Goal: Find contact information: Find contact information

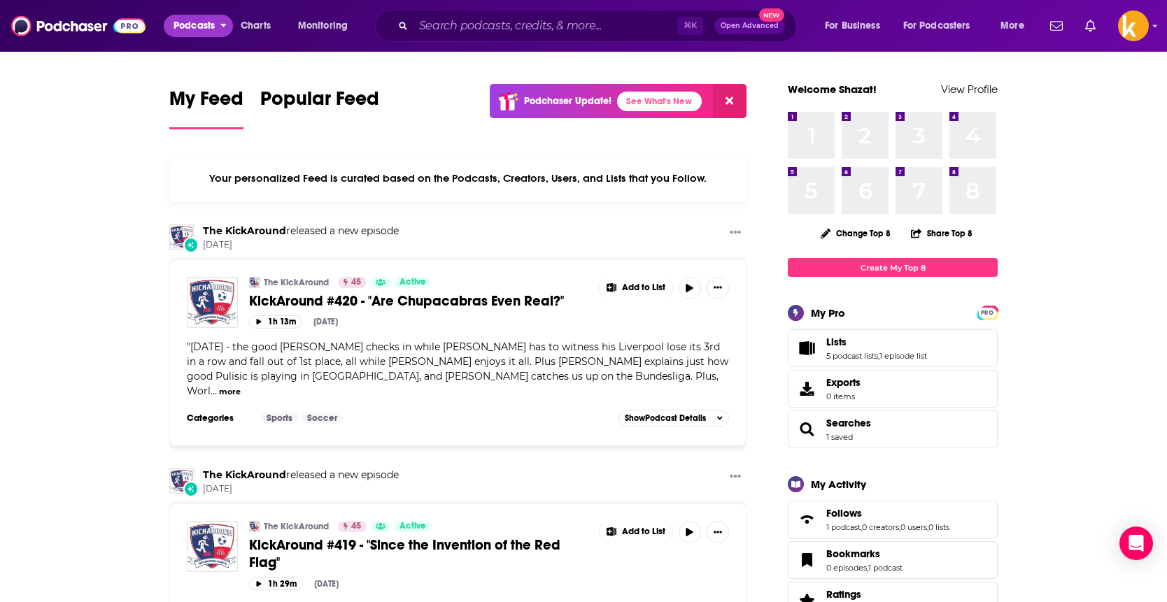
click at [204, 24] on span "Podcasts" at bounding box center [193, 26] width 41 height 20
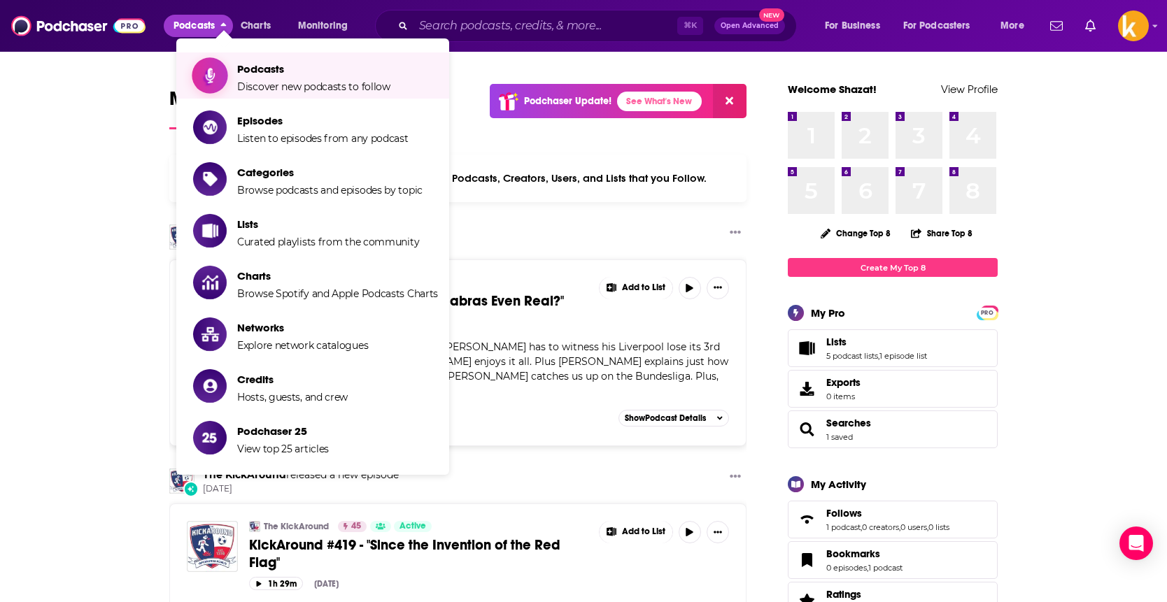
click at [279, 85] on span "Discover new podcasts to follow" at bounding box center [313, 86] width 153 height 13
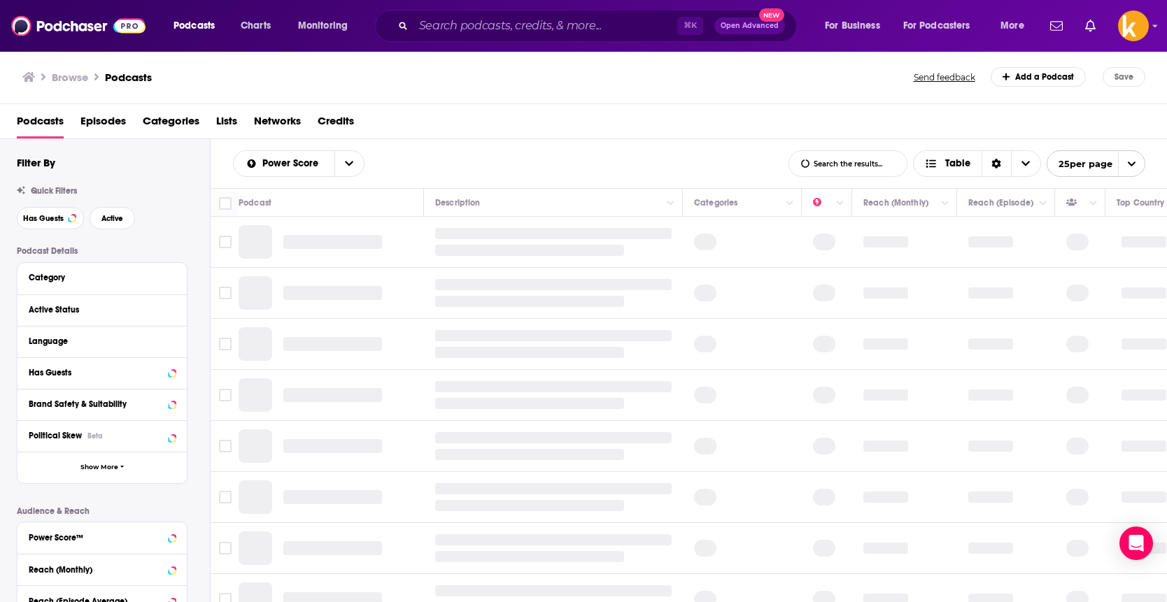
click at [106, 279] on div "Category" at bounding box center [98, 278] width 138 height 10
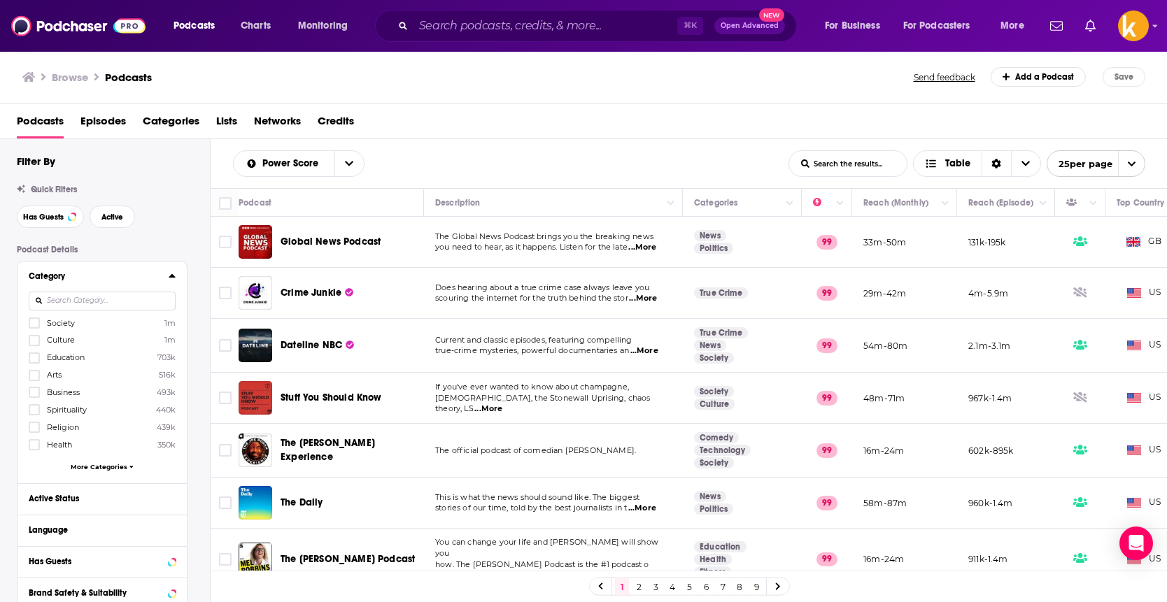
click at [92, 311] on input at bounding box center [102, 301] width 147 height 19
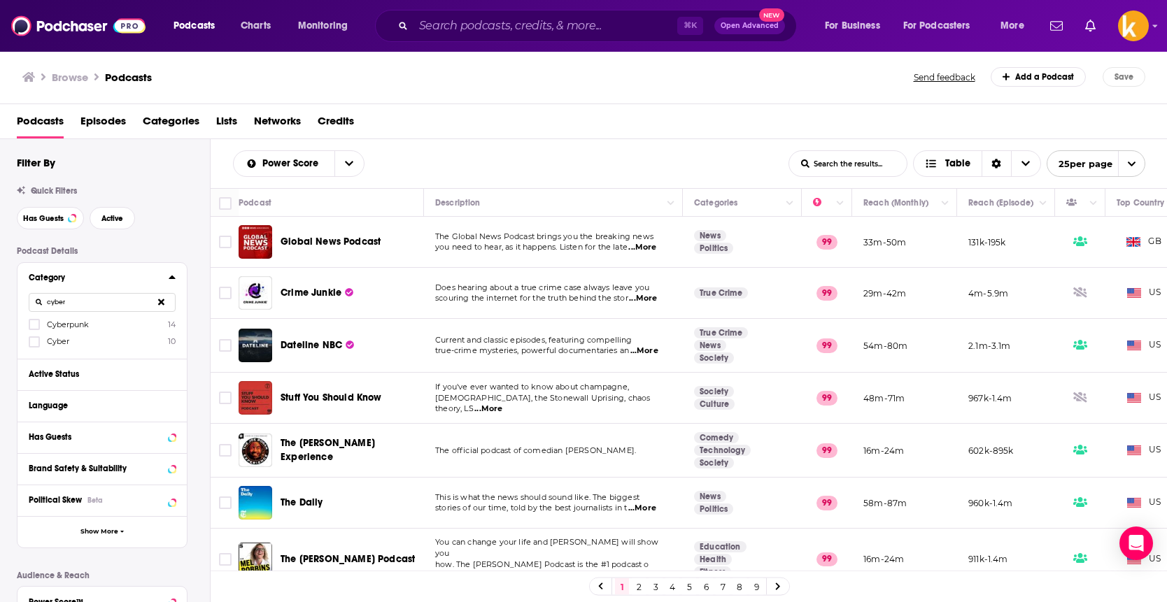
type input "cyber"
click at [106, 340] on label "Cyber 10" at bounding box center [102, 342] width 147 height 12
click at [34, 346] on input "multiSelectOption-cyber-1" at bounding box center [34, 346] width 0 height 0
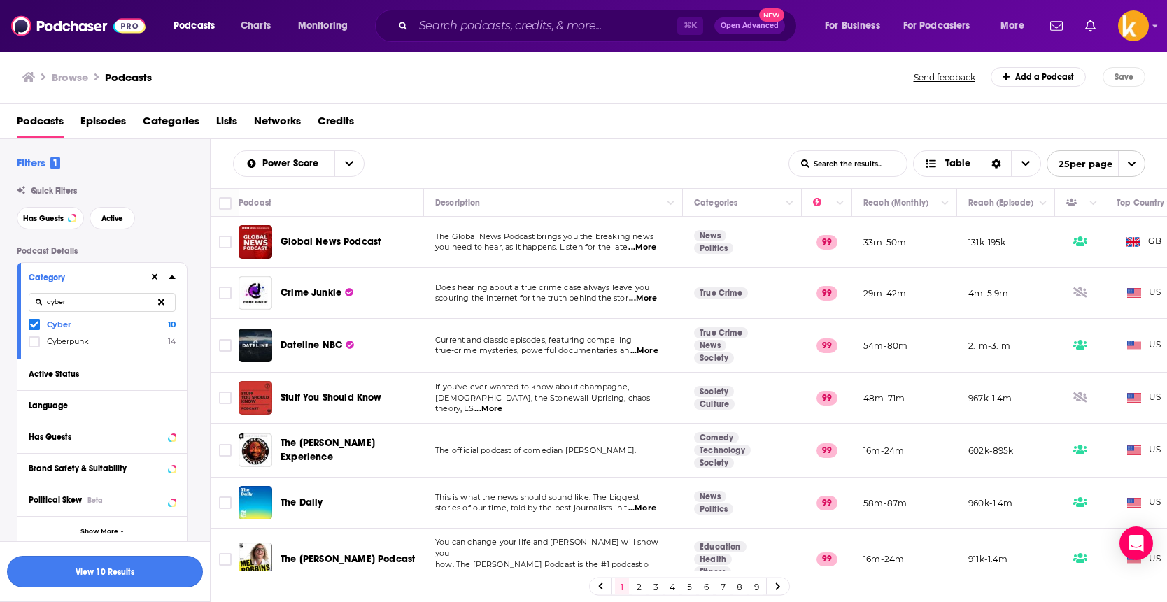
click at [128, 566] on button "View 10 Results" at bounding box center [105, 571] width 196 height 31
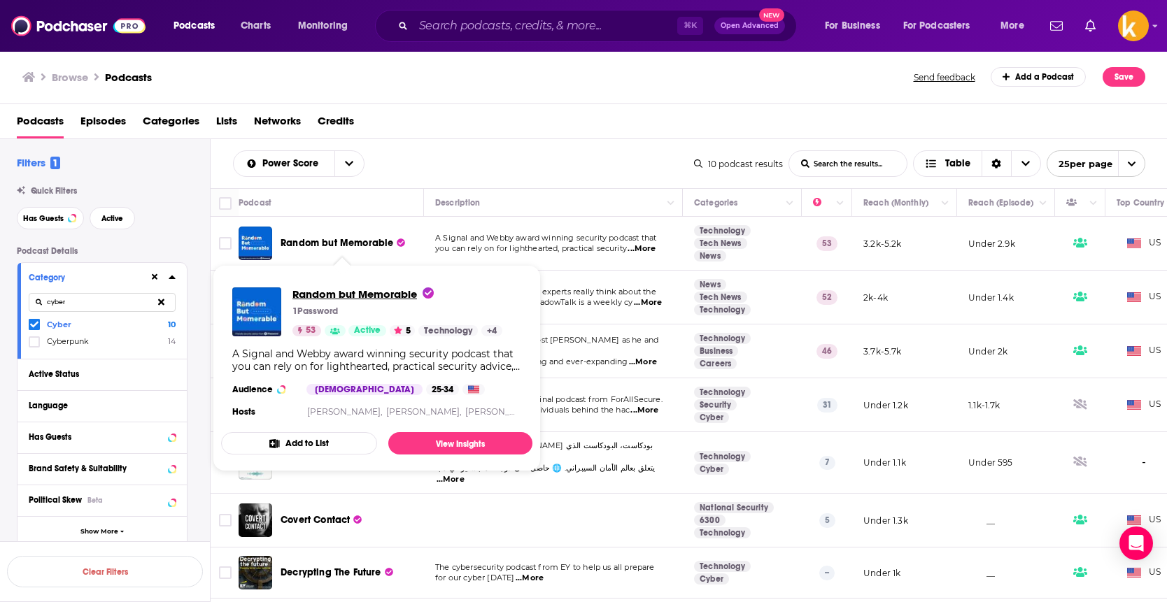
click at [329, 290] on span "Random but Memorable" at bounding box center [362, 293] width 141 height 13
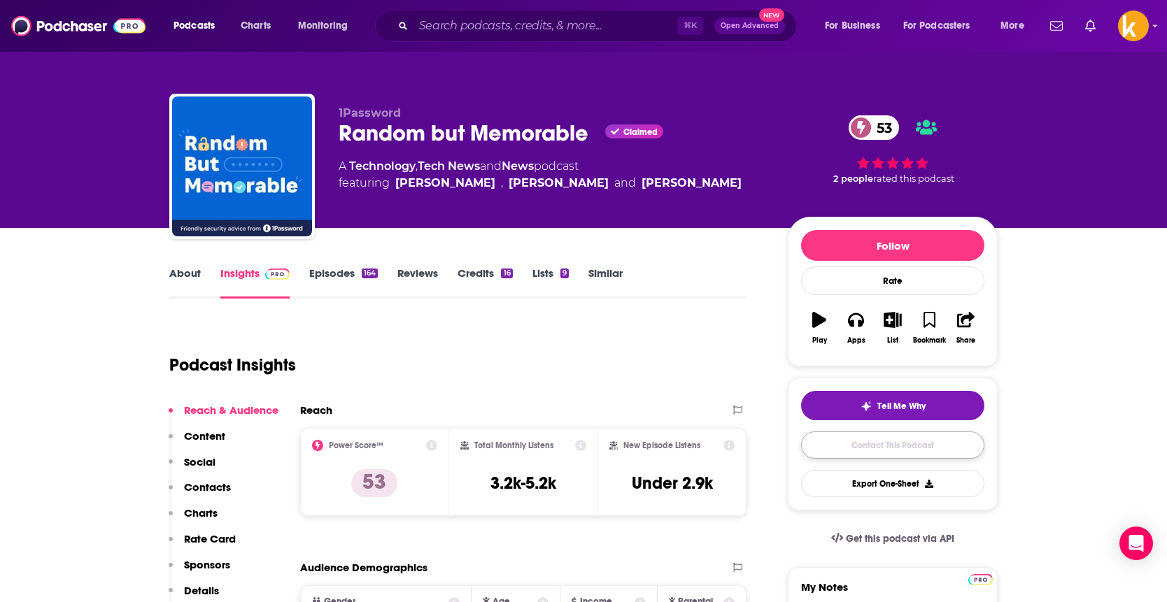
click at [865, 443] on link "Contact This Podcast" at bounding box center [892, 445] width 183 height 27
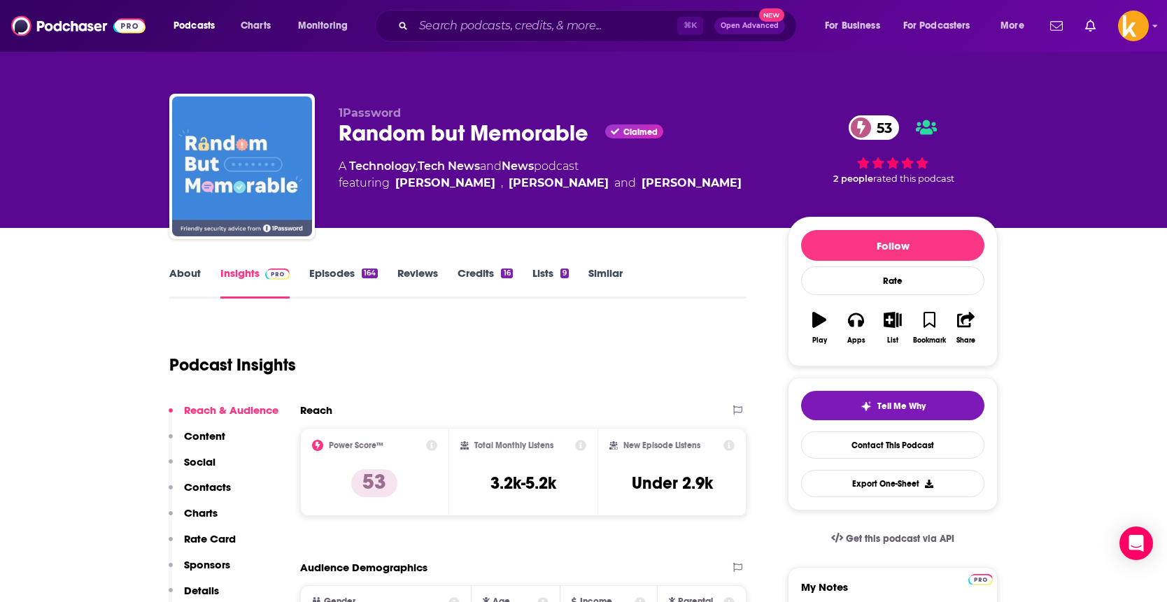
click at [257, 165] on img "Random but Memorable" at bounding box center [242, 167] width 140 height 140
click at [246, 163] on img "Random but Memorable" at bounding box center [242, 167] width 140 height 140
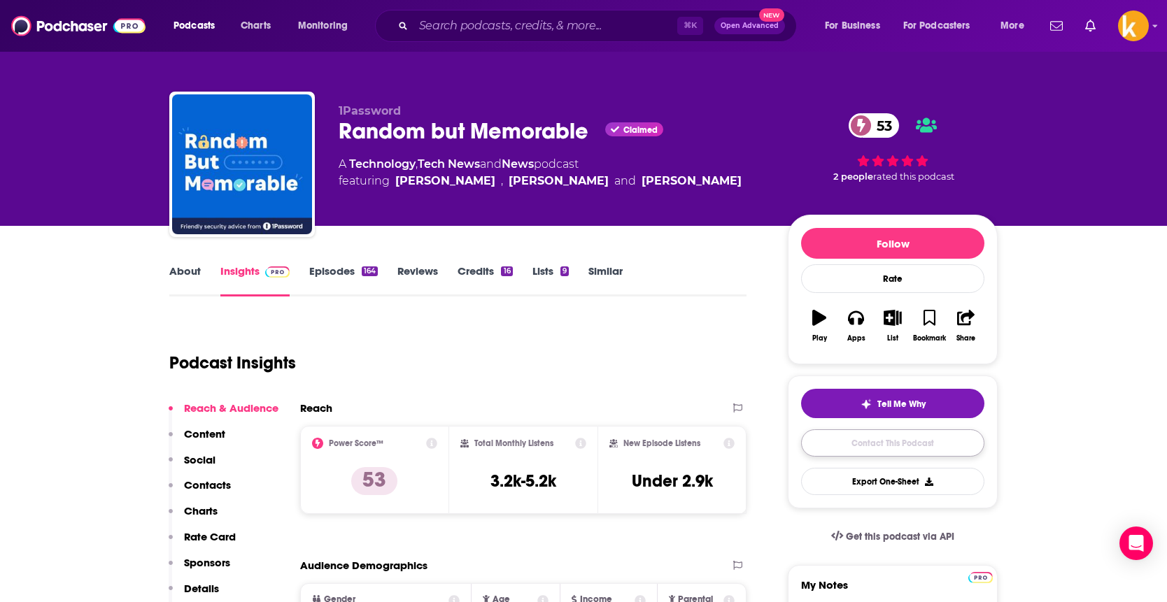
click at [906, 443] on link "Contact This Podcast" at bounding box center [892, 442] width 183 height 27
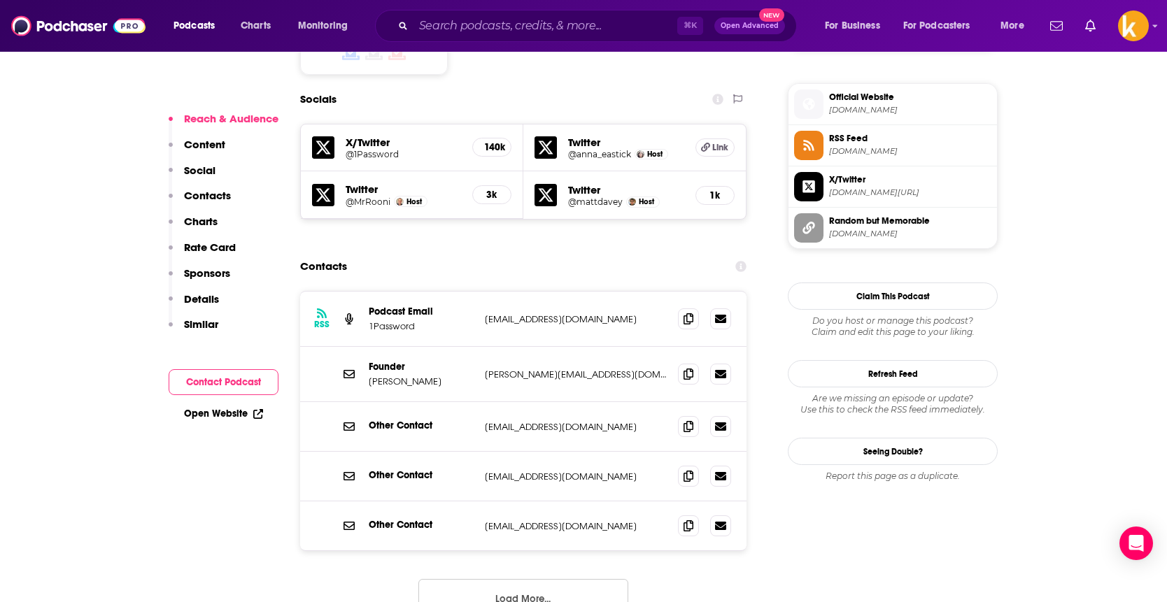
scroll to position [1241, 0]
drag, startPoint x: 597, startPoint y: 296, endPoint x: 471, endPoint y: 301, distance: 125.3
click at [0, 0] on div "Founder [PERSON_NAME] [PERSON_NAME][EMAIL_ADDRESS][DOMAIN_NAME] [PERSON_NAME][E…" at bounding box center [0, 0] width 0 height 0
click at [346, 368] on icon at bounding box center [348, 373] width 11 height 11
click at [347, 369] on icon at bounding box center [348, 373] width 11 height 8
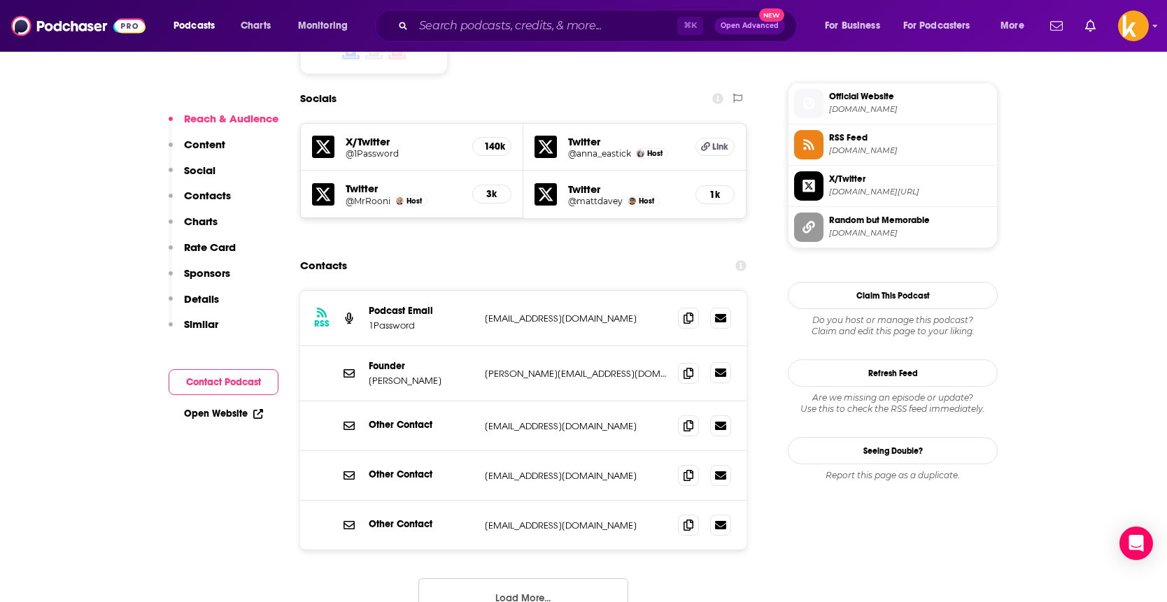
click at [719, 362] on link at bounding box center [720, 372] width 21 height 21
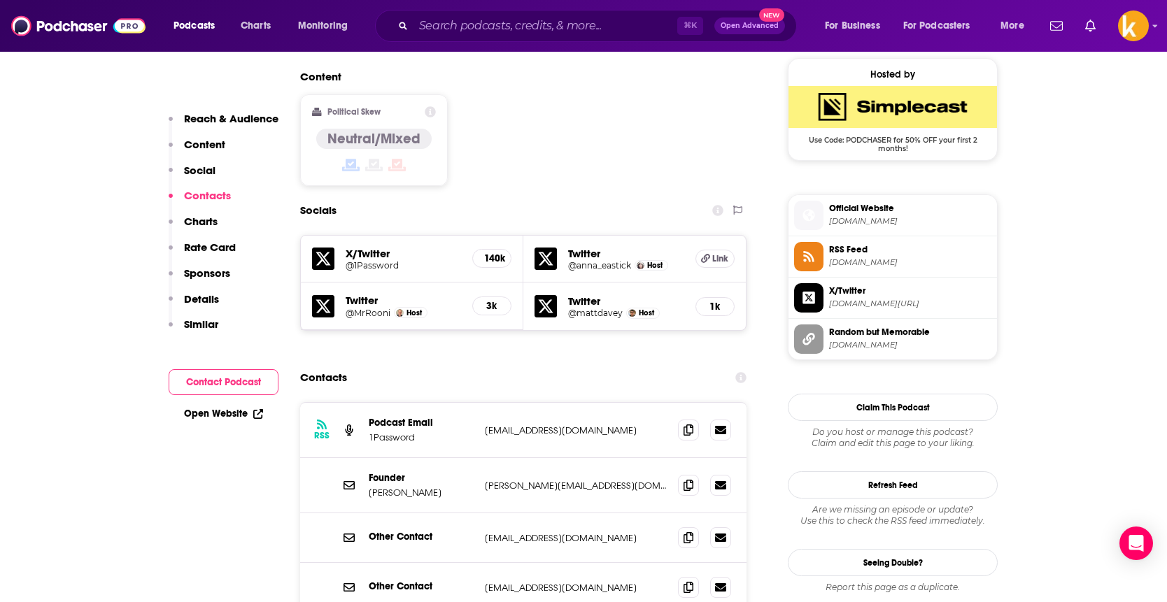
scroll to position [1098, 0]
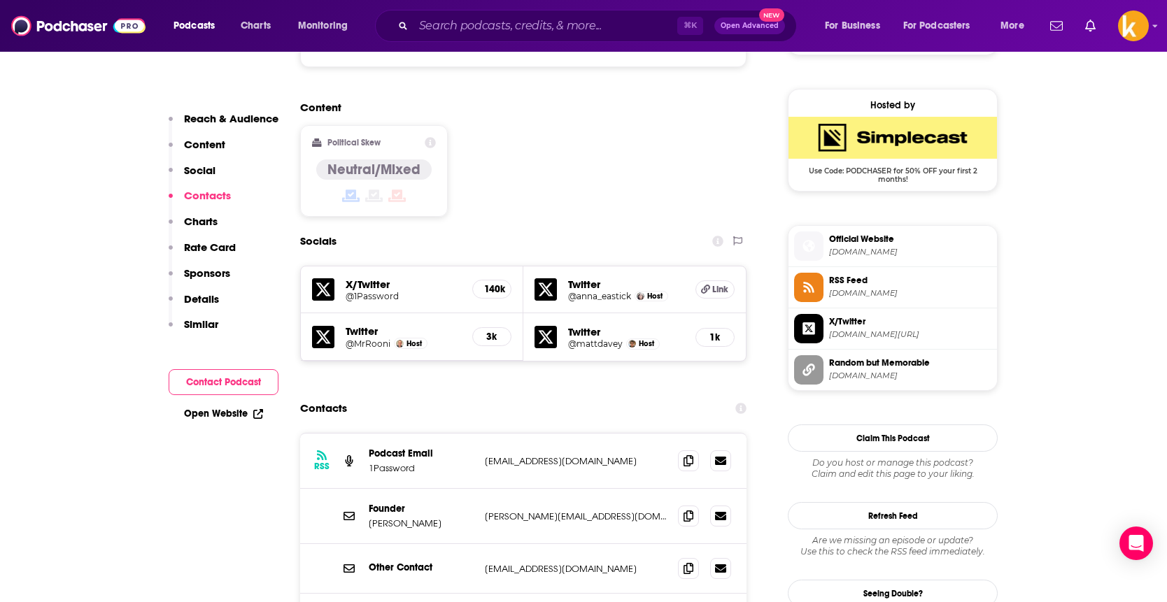
click at [632, 340] on img at bounding box center [632, 344] width 8 height 8
click at [720, 332] on h5 "1k" at bounding box center [714, 338] width 15 height 12
click at [546, 326] on icon at bounding box center [545, 337] width 22 height 22
click at [408, 339] on span "Host" at bounding box center [413, 343] width 15 height 9
click at [357, 339] on h5 "@MrRooni" at bounding box center [368, 344] width 45 height 10
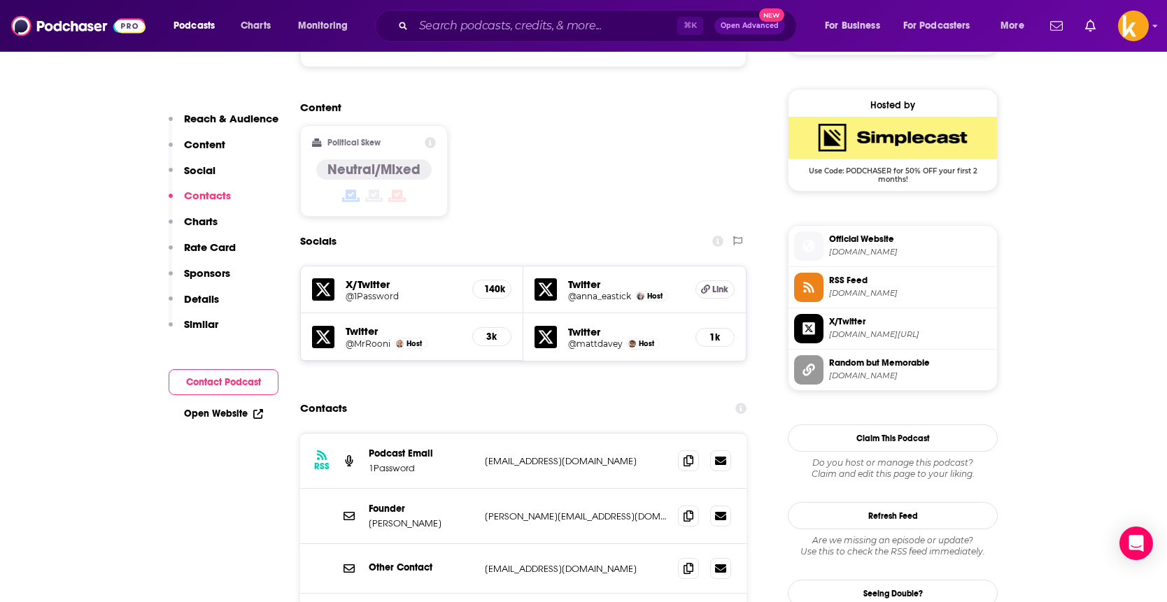
click at [613, 291] on h5 "@anna_eastick" at bounding box center [599, 296] width 63 height 10
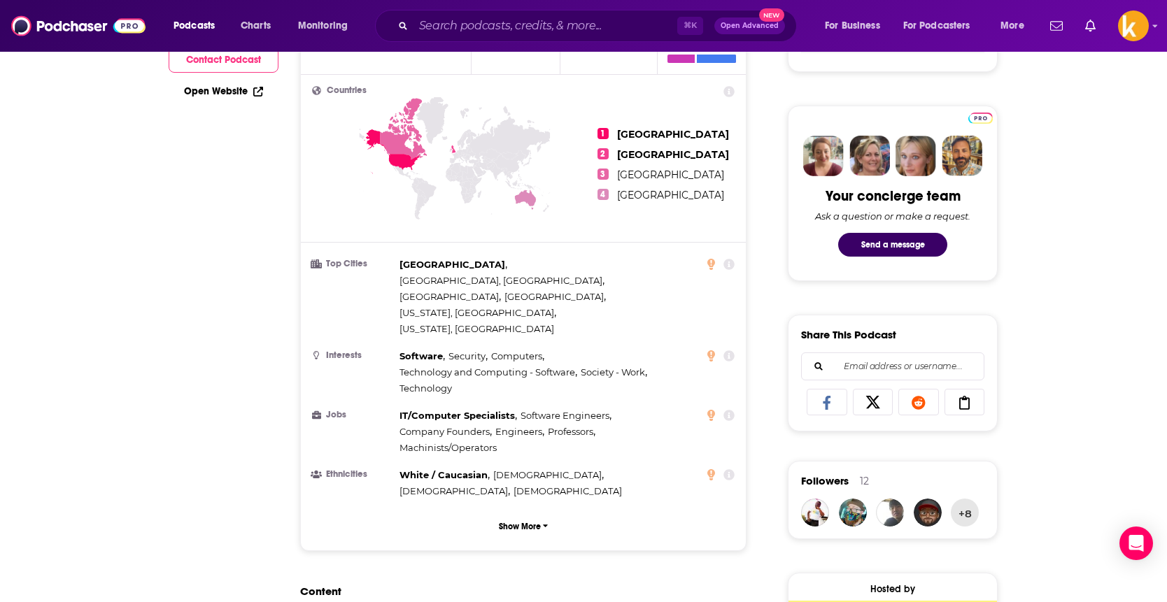
scroll to position [0, 0]
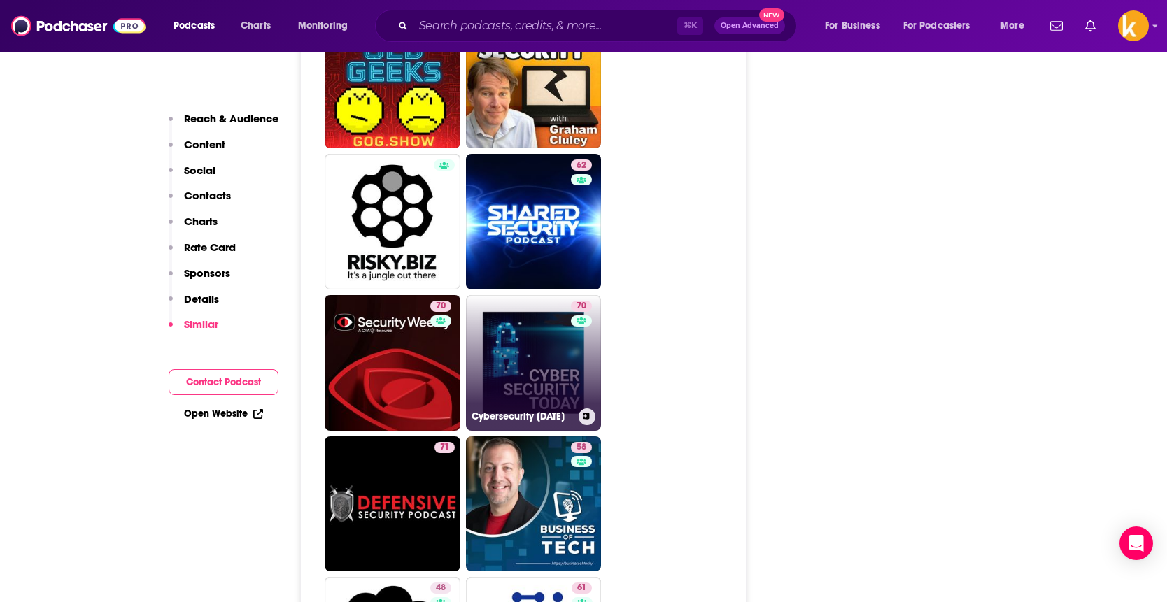
scroll to position [2771, 0]
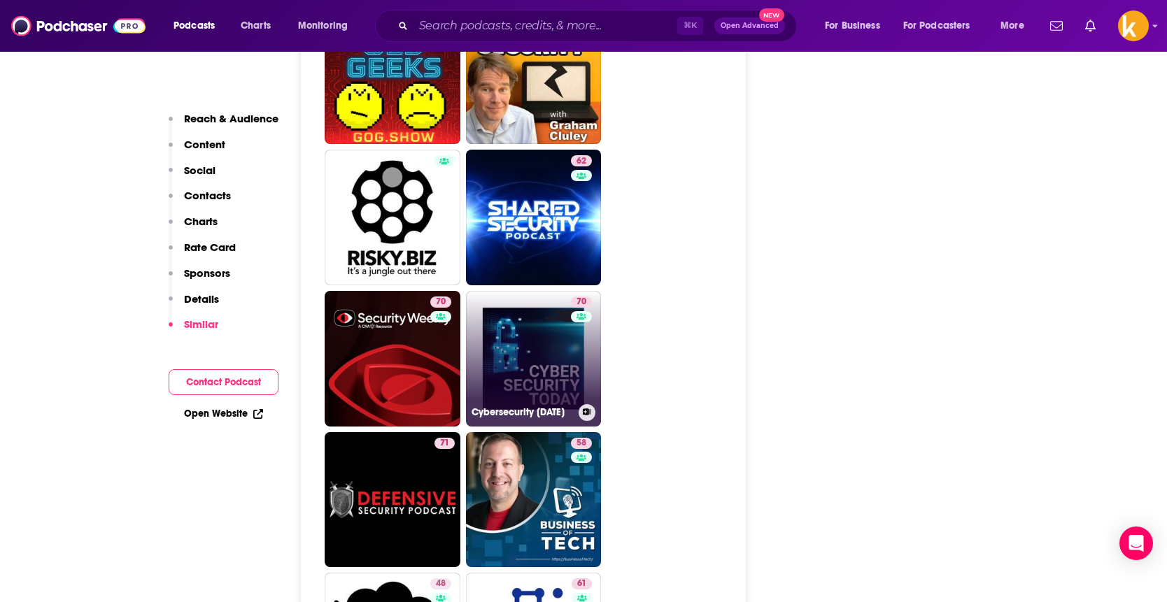
click at [546, 303] on link "70 Cybersecurity [DATE]" at bounding box center [534, 359] width 136 height 136
type input "[URL][DOMAIN_NAME][DATE]"
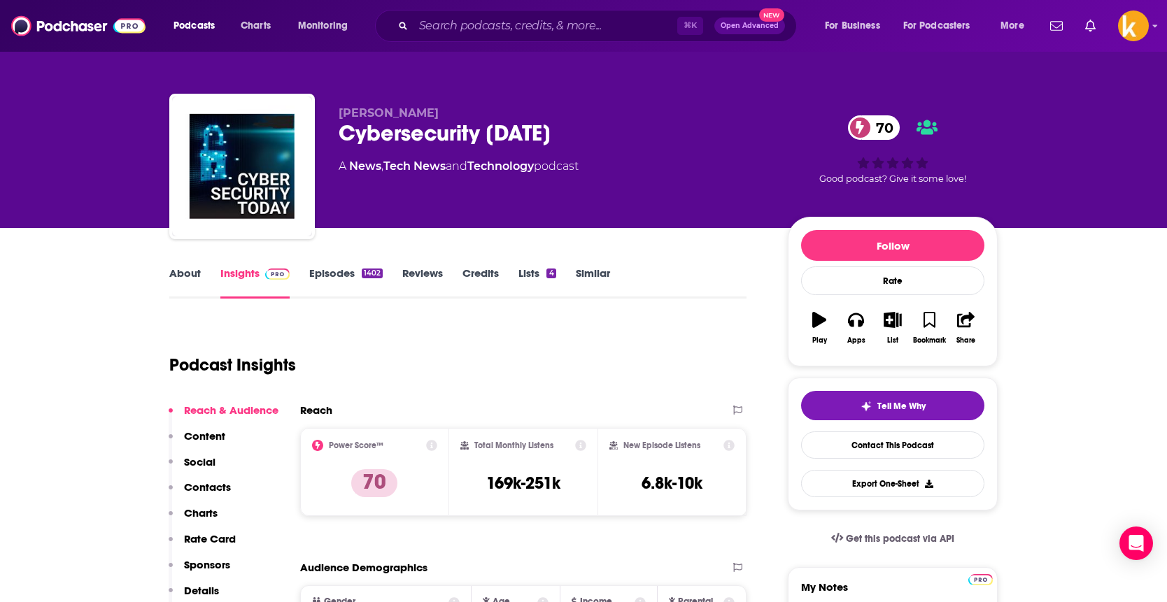
click at [341, 278] on link "Episodes 1402" at bounding box center [345, 282] width 73 height 32
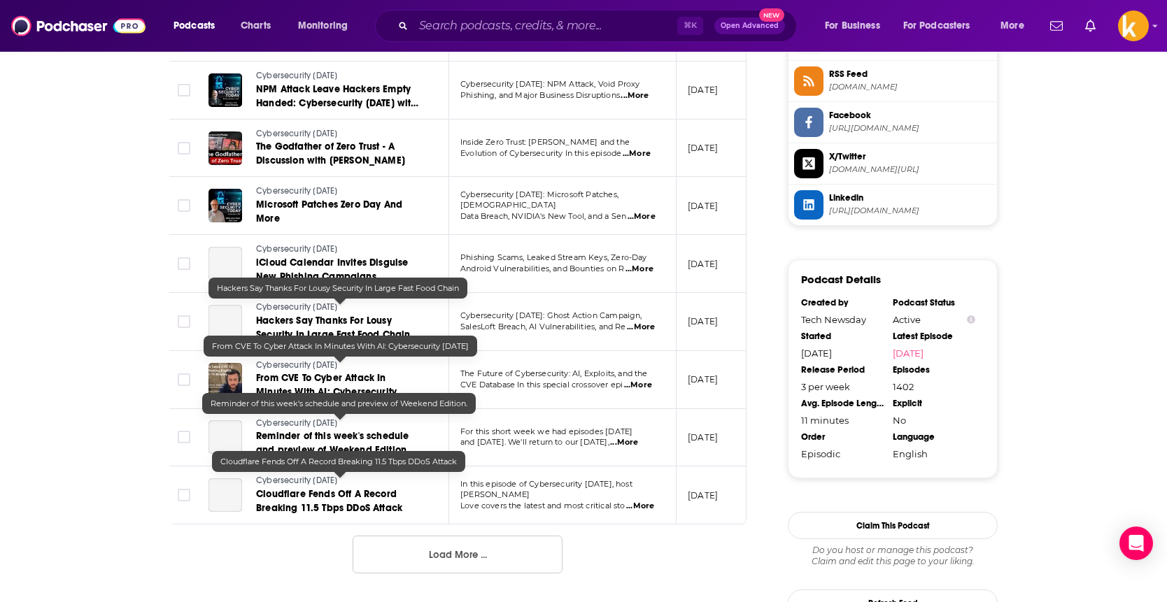
scroll to position [1498, 0]
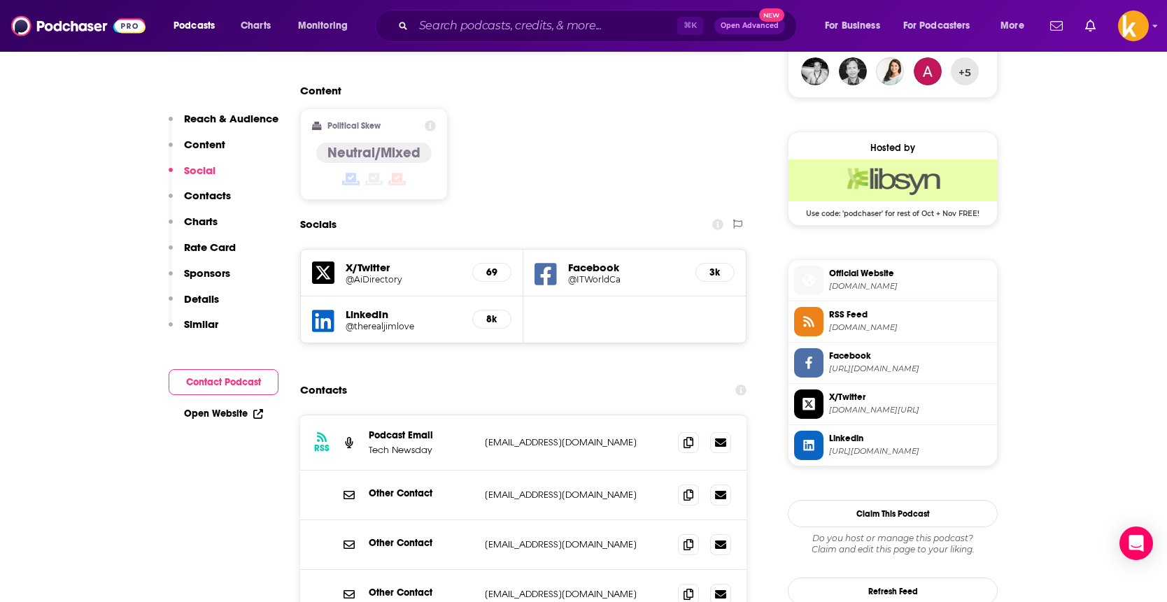
scroll to position [1058, 0]
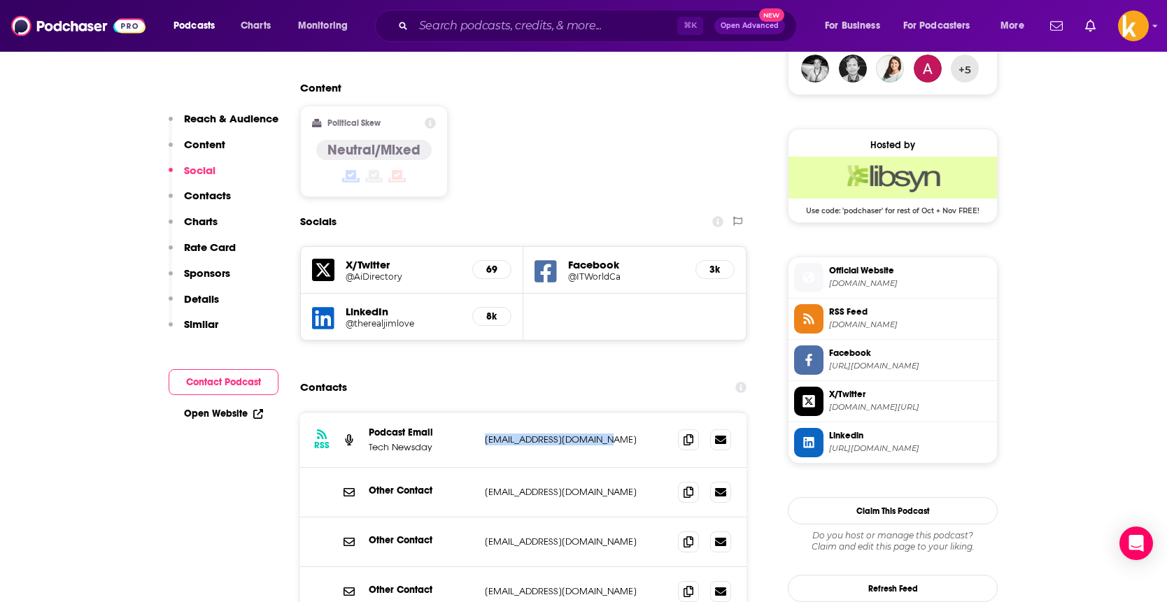
drag, startPoint x: 616, startPoint y: 370, endPoint x: 466, endPoint y: 372, distance: 150.4
click at [0, 0] on div "Podcast Email Tech Newsday [EMAIL_ADDRESS][DOMAIN_NAME] [EMAIL_ADDRESS][DOMAIN_…" at bounding box center [0, 0] width 0 height 0
copy div "[EMAIL_ADDRESS][DOMAIN_NAME]"
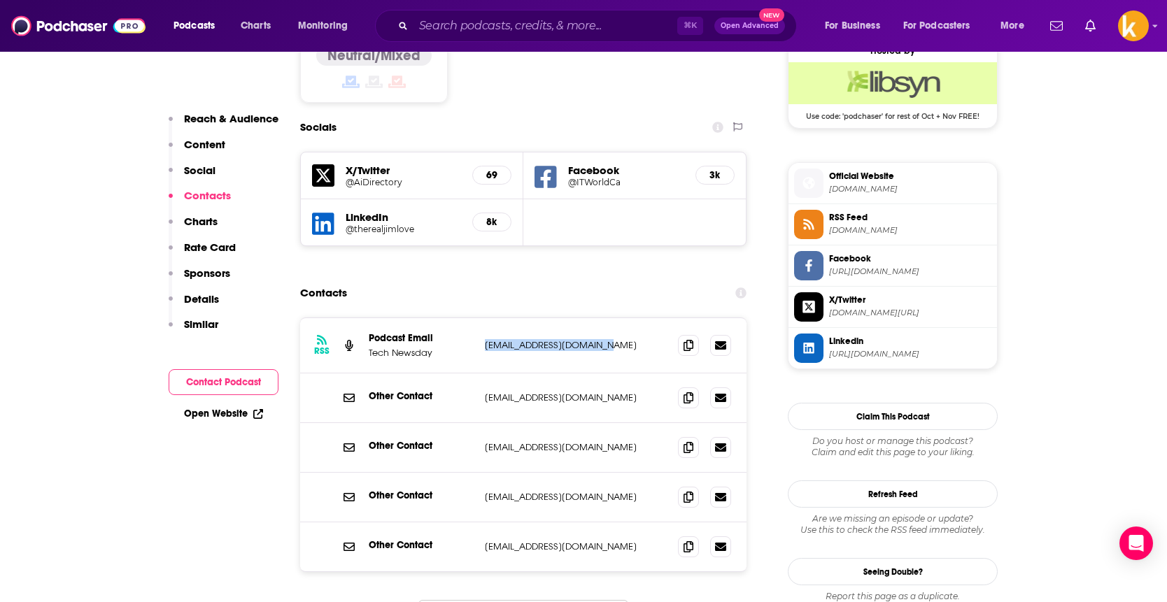
scroll to position [1166, 0]
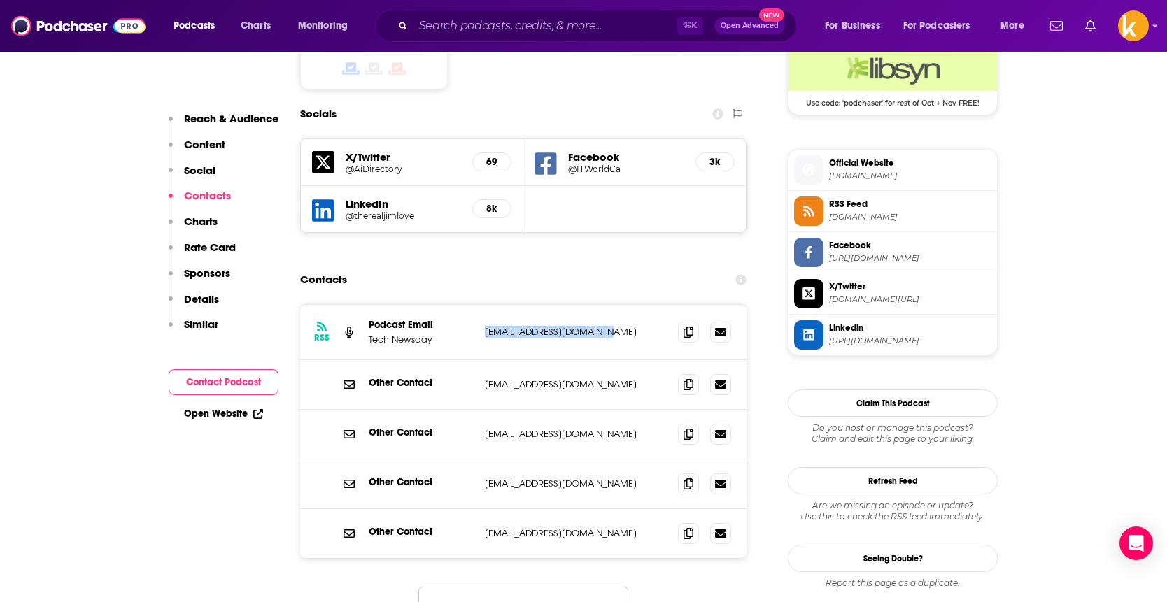
type input "[URL][DOMAIN_NAME]"
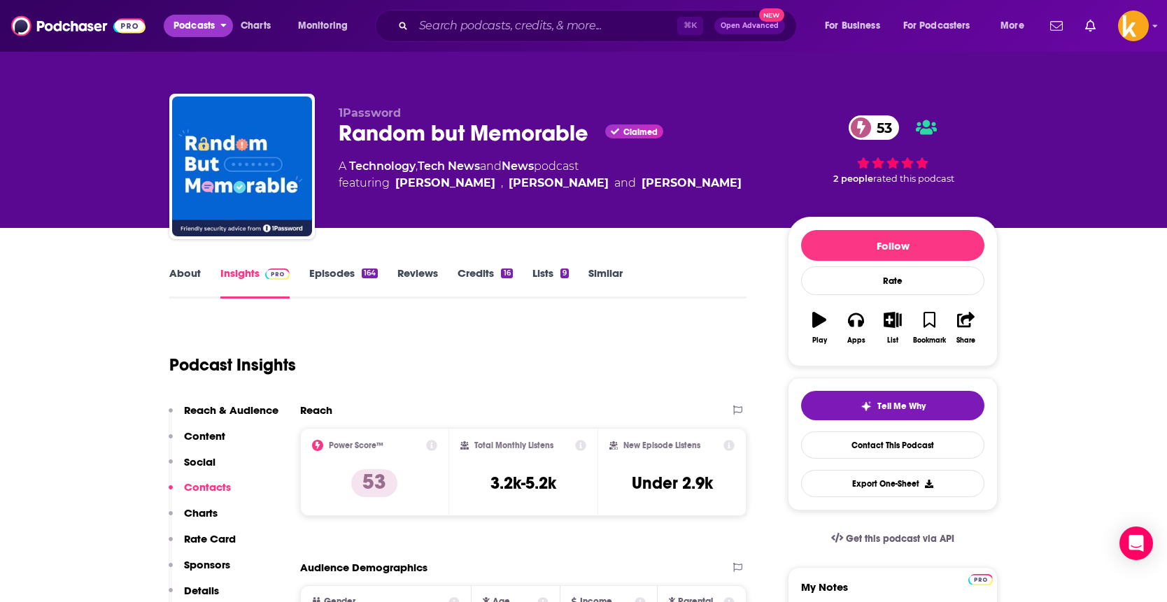
click at [199, 25] on span "Podcasts" at bounding box center [193, 26] width 41 height 20
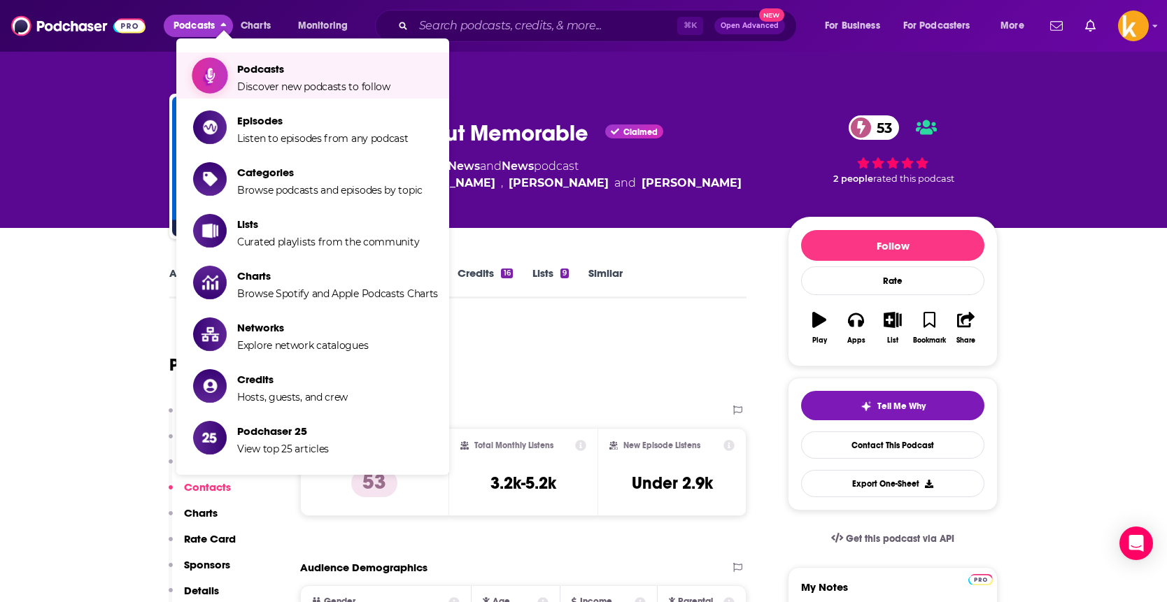
click at [285, 80] on span "Podcasts Discover new podcasts to follow" at bounding box center [313, 75] width 153 height 35
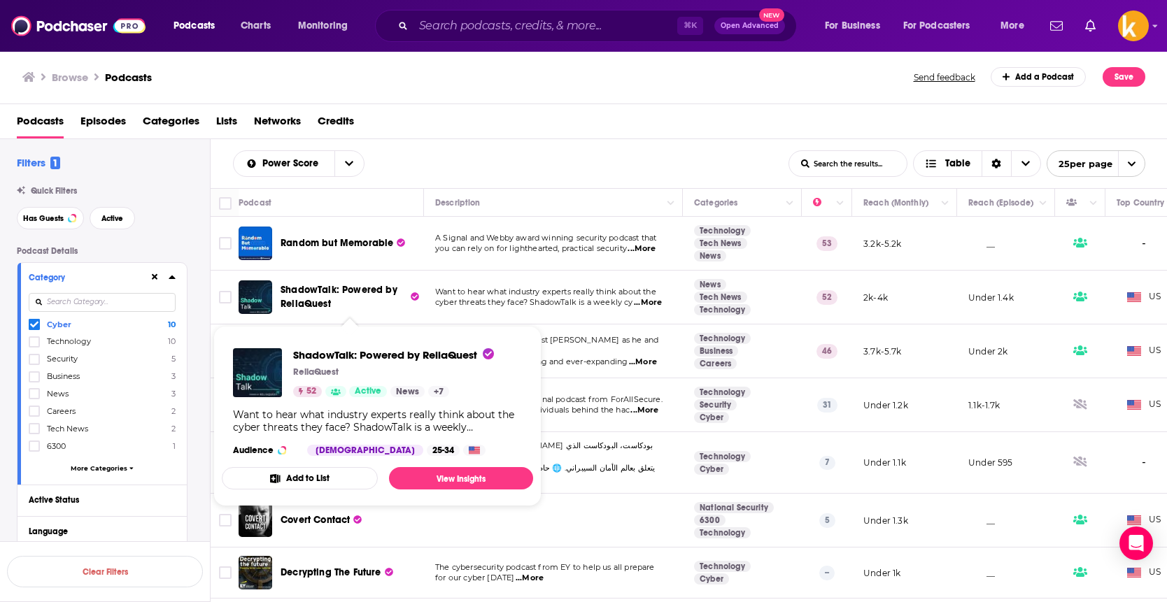
click at [311, 296] on span "ShadowTalk: Powered by ReliaQuest" at bounding box center [338, 297] width 117 height 26
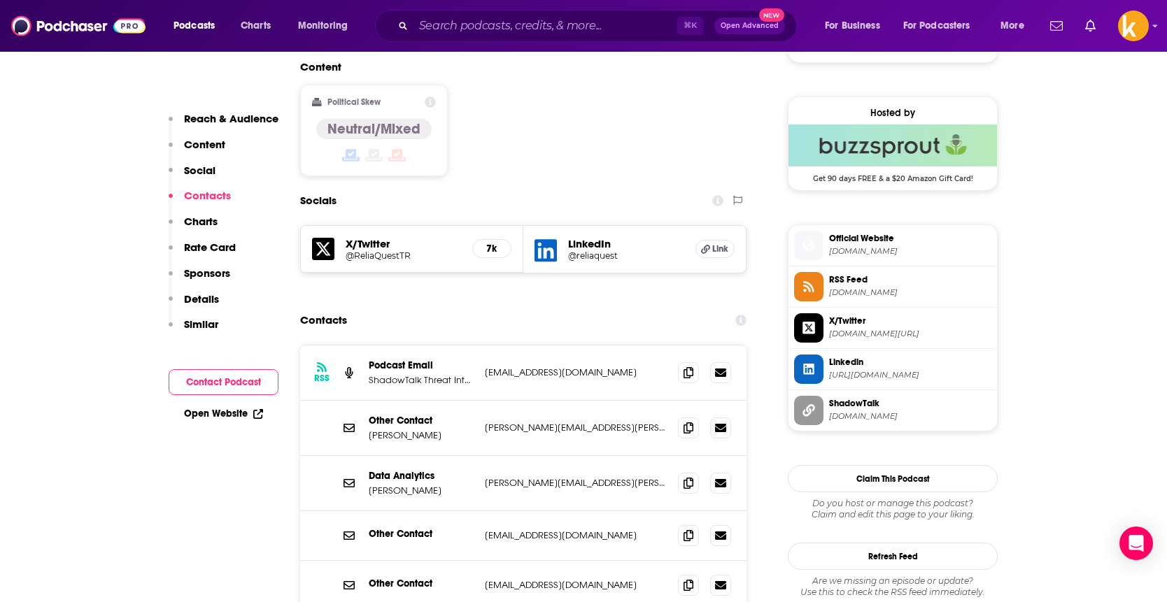
scroll to position [1100, 0]
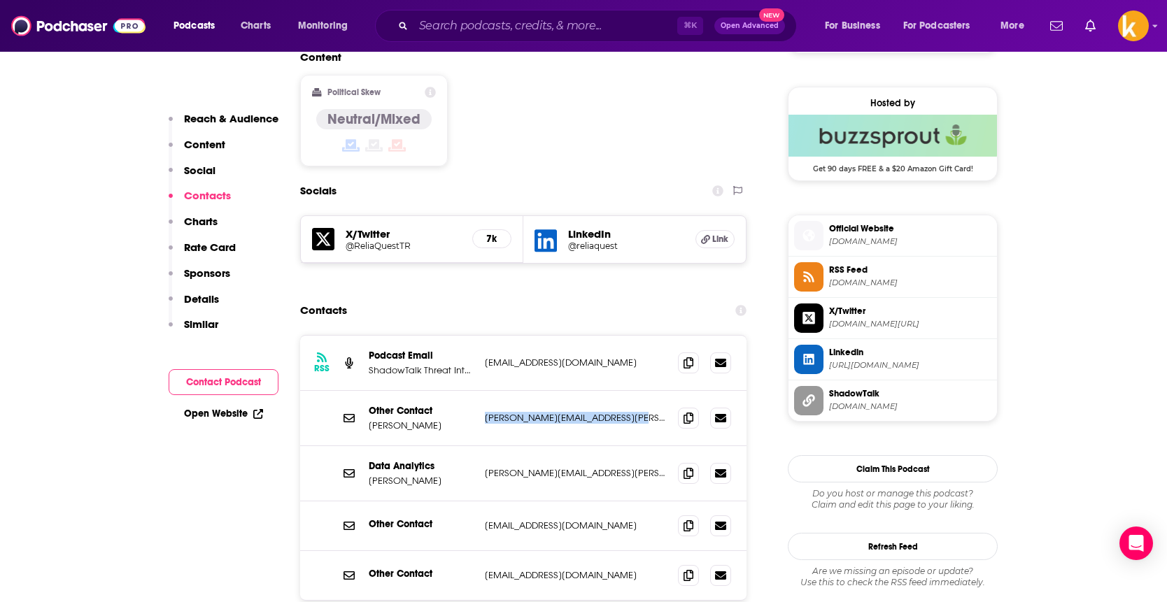
drag, startPoint x: 647, startPoint y: 351, endPoint x: 479, endPoint y: 353, distance: 167.9
click at [479, 391] on div "Other Contact [PERSON_NAME] [PERSON_NAME][EMAIL_ADDRESS][PERSON_NAME][DOMAIN_NA…" at bounding box center [523, 418] width 446 height 55
click at [407, 420] on p "[PERSON_NAME]" at bounding box center [421, 426] width 105 height 12
drag, startPoint x: 436, startPoint y: 360, endPoint x: 369, endPoint y: 364, distance: 66.6
click at [369, 420] on p "[PERSON_NAME]" at bounding box center [421, 426] width 105 height 12
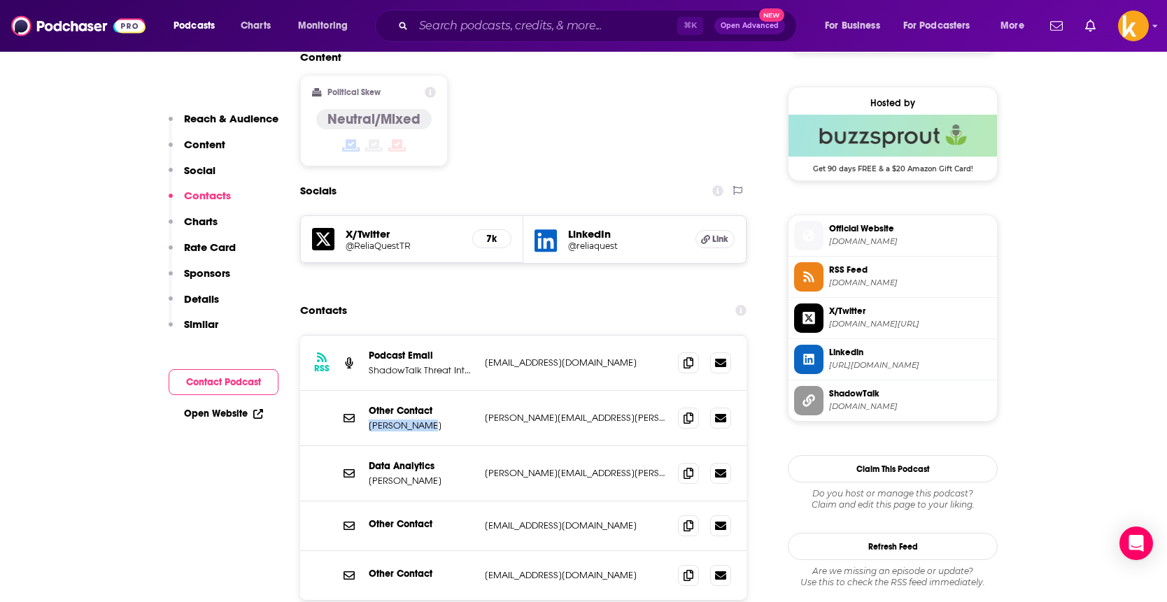
copy p "[PERSON_NAME]"
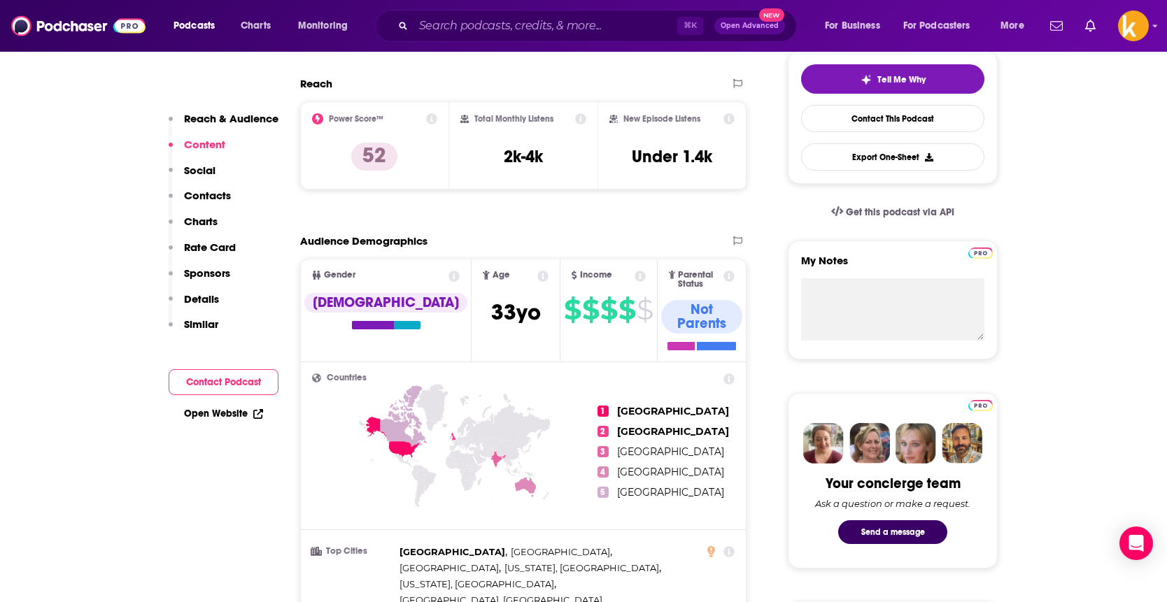
scroll to position [0, 0]
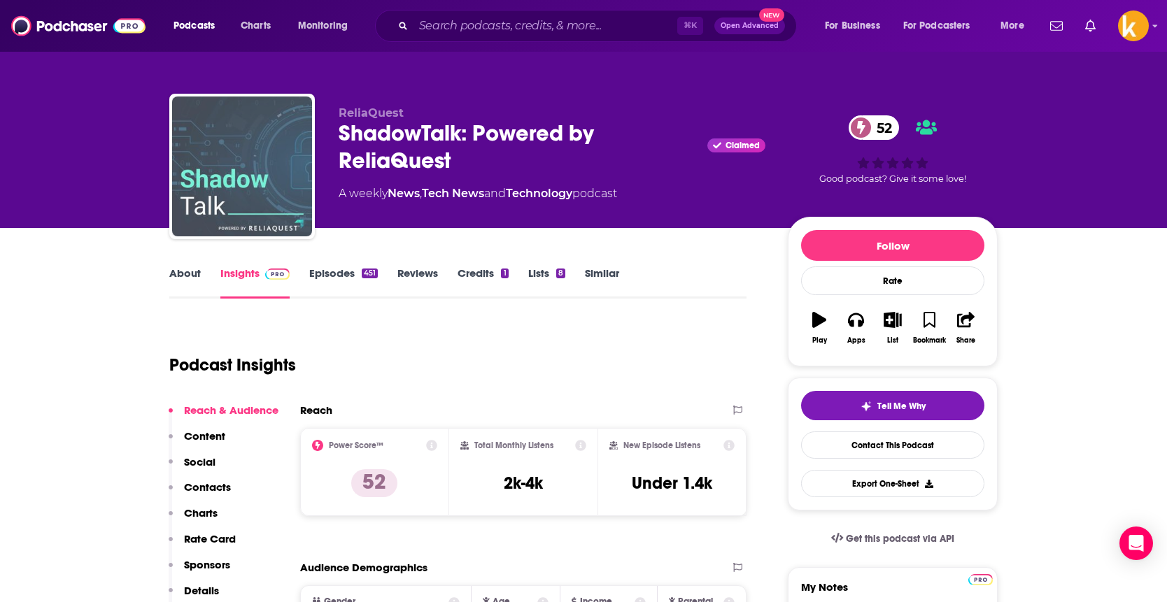
click at [224, 162] on img "ShadowTalk: Powered by ReliaQuest" at bounding box center [242, 167] width 140 height 140
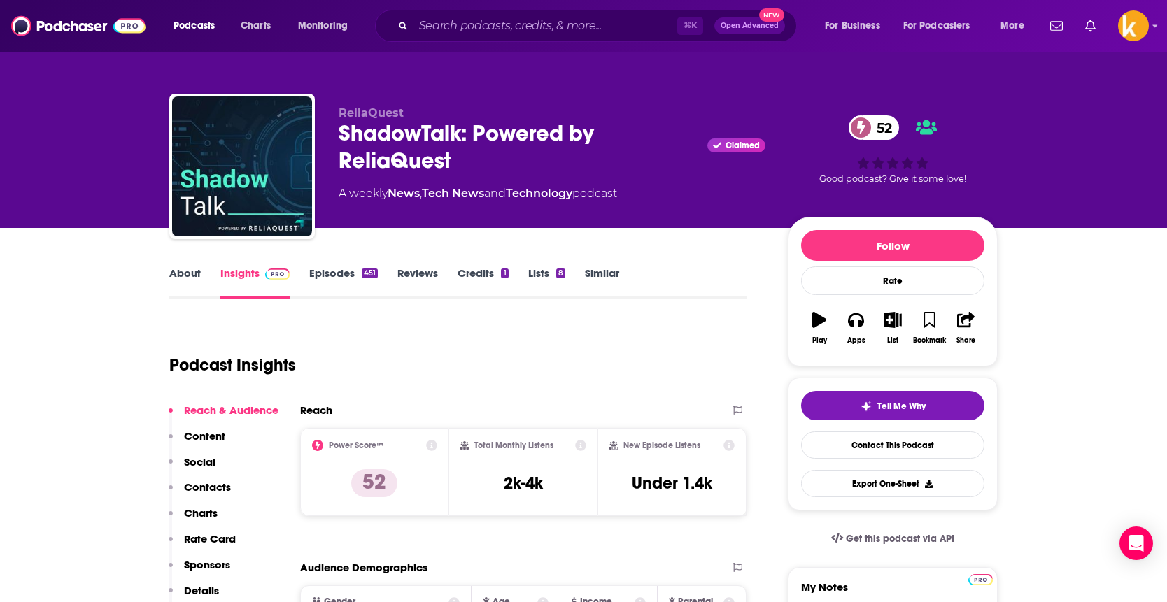
click at [437, 273] on link "Reviews" at bounding box center [417, 282] width 41 height 32
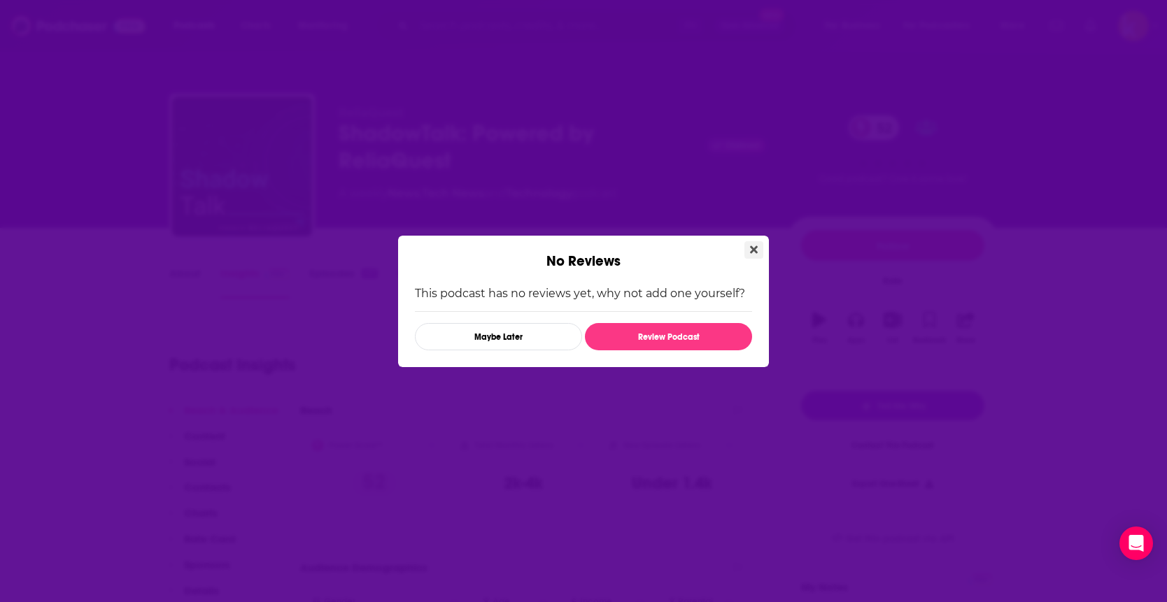
click at [753, 253] on icon "Close" at bounding box center [754, 249] width 8 height 11
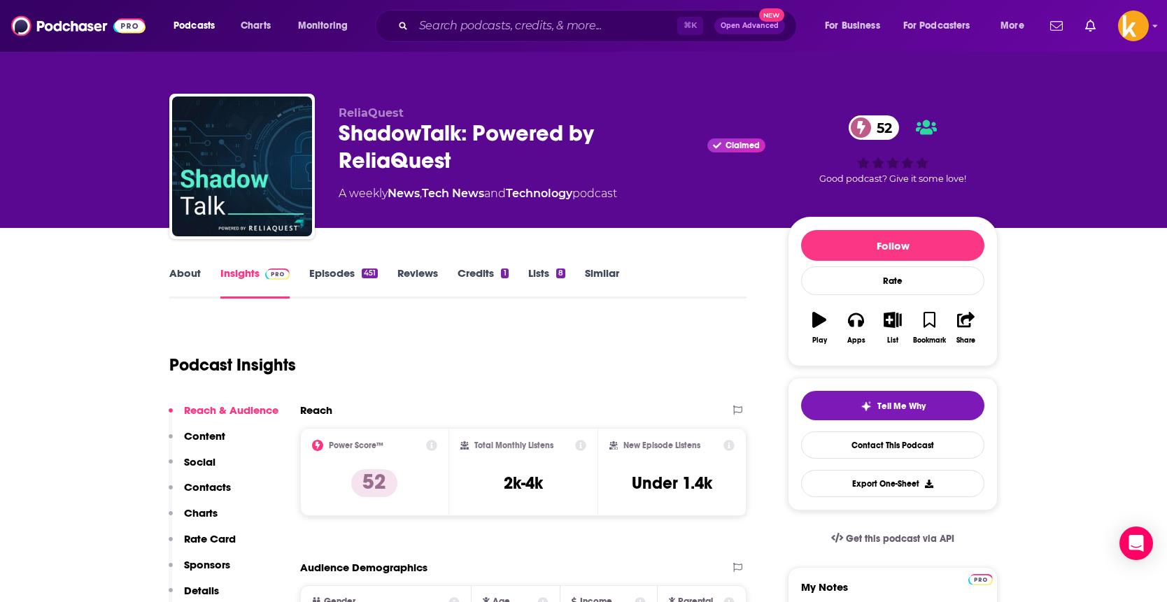
click at [336, 280] on link "Episodes 451" at bounding box center [343, 282] width 69 height 32
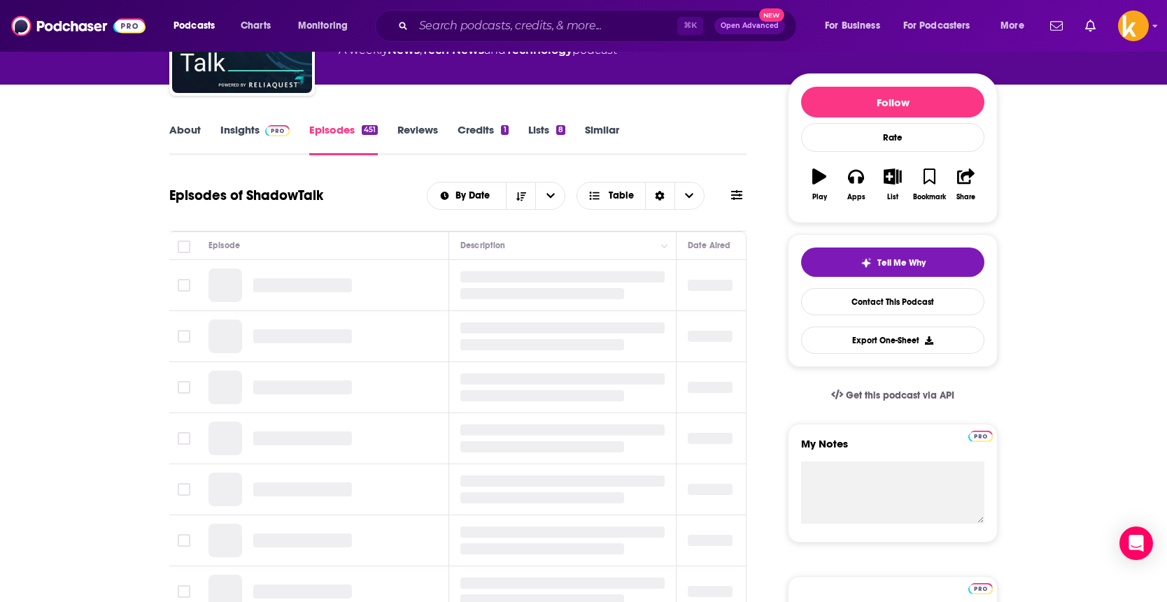
scroll to position [147, 0]
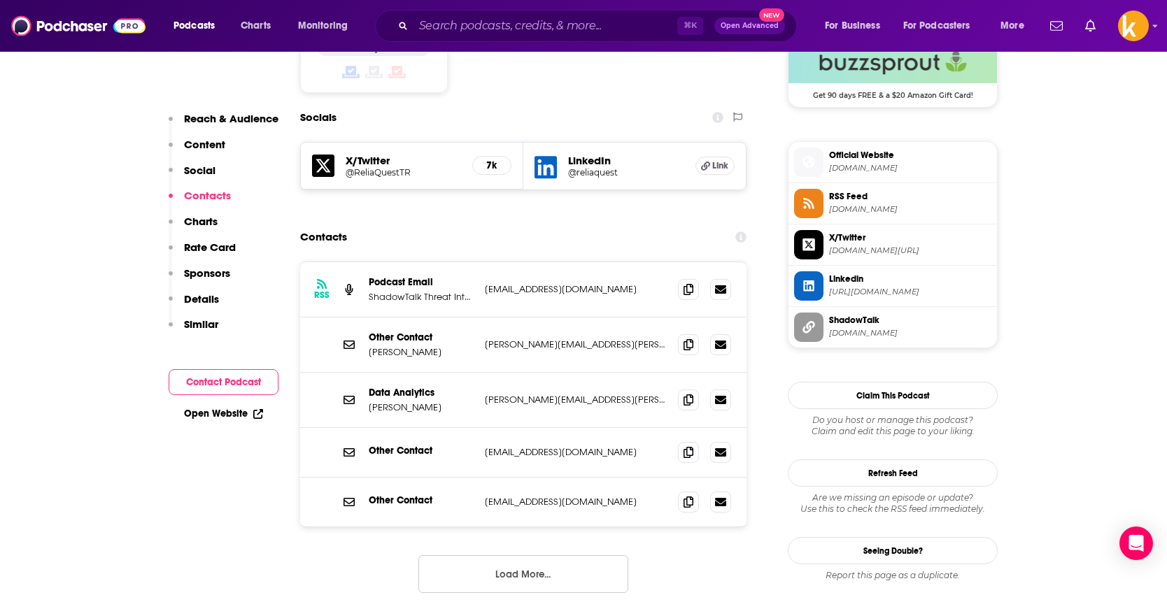
scroll to position [1177, 0]
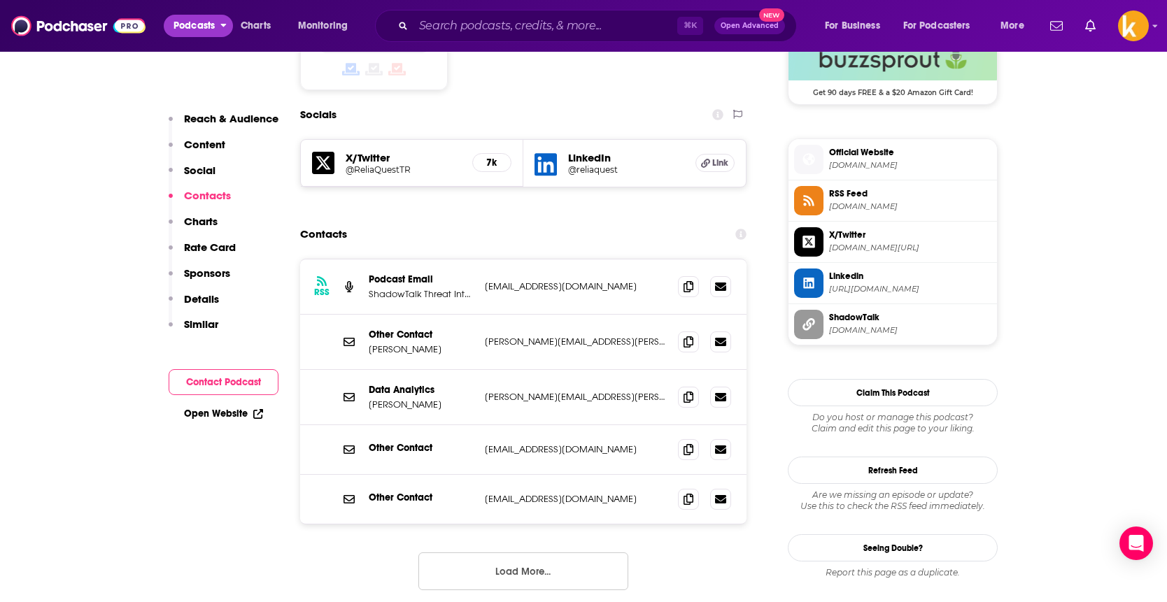
click at [199, 26] on span "Podcasts" at bounding box center [193, 26] width 41 height 20
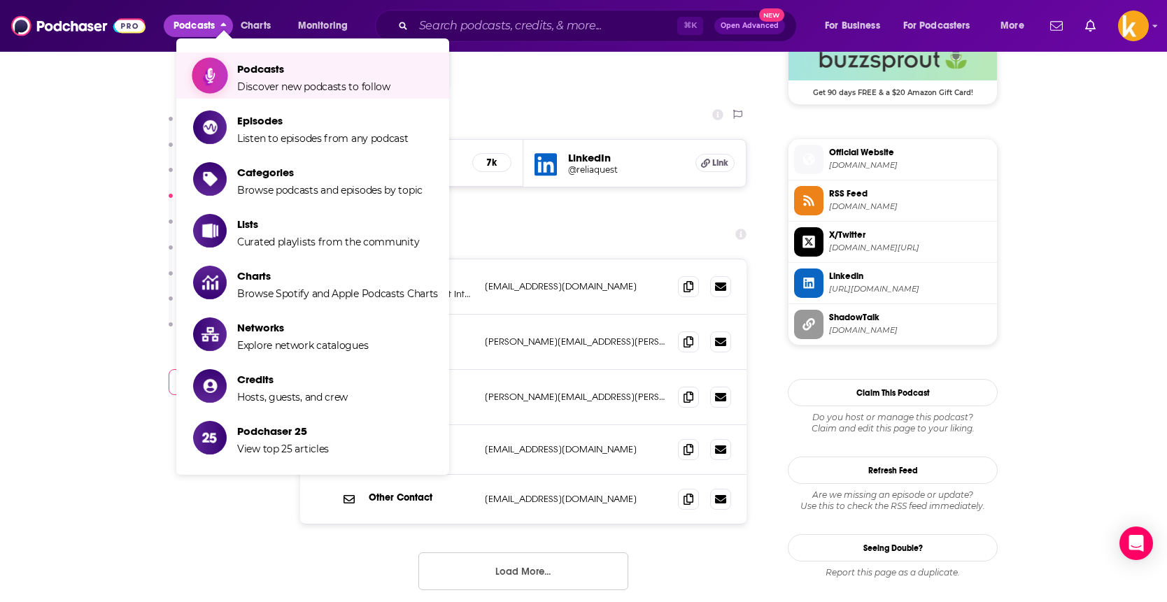
click at [289, 74] on span "Podcasts" at bounding box center [313, 68] width 153 height 13
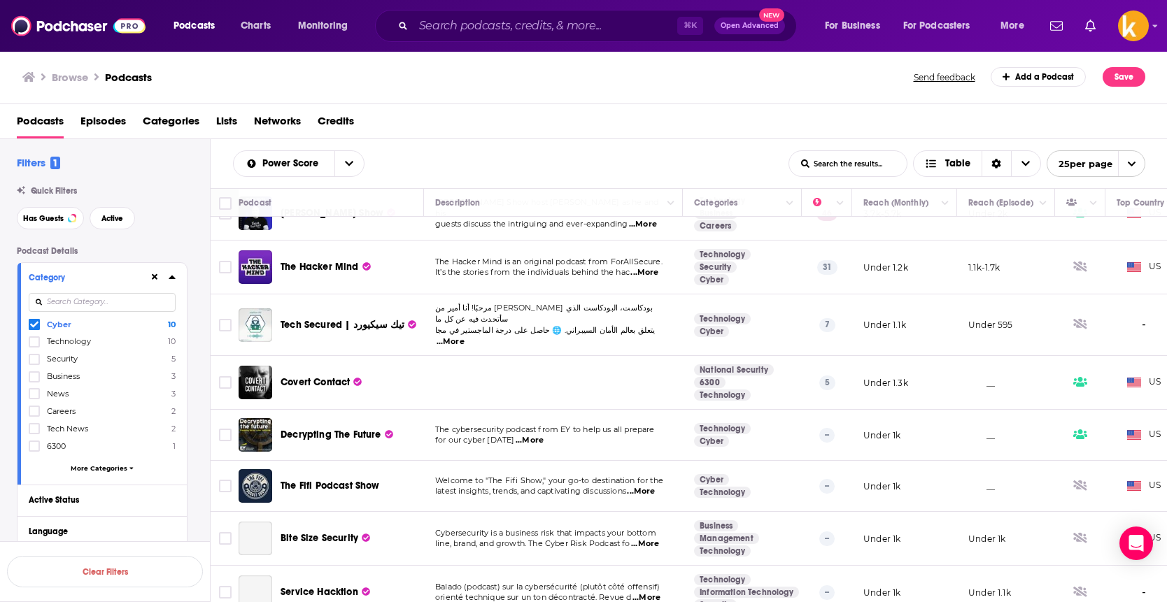
scroll to position [140, 0]
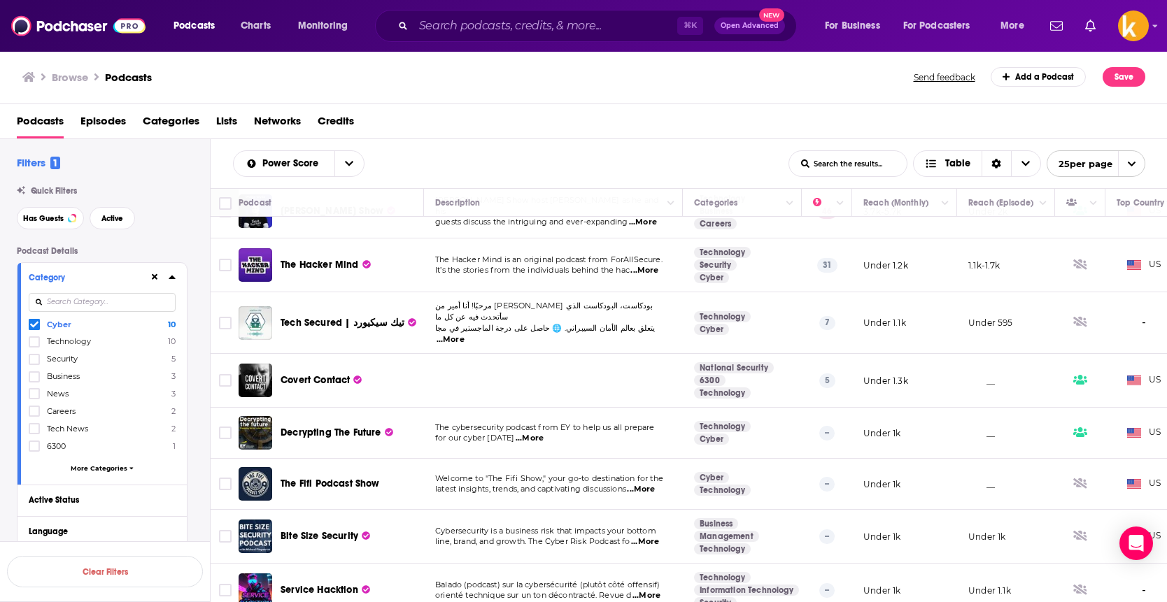
click at [543, 433] on span "...More" at bounding box center [530, 438] width 28 height 11
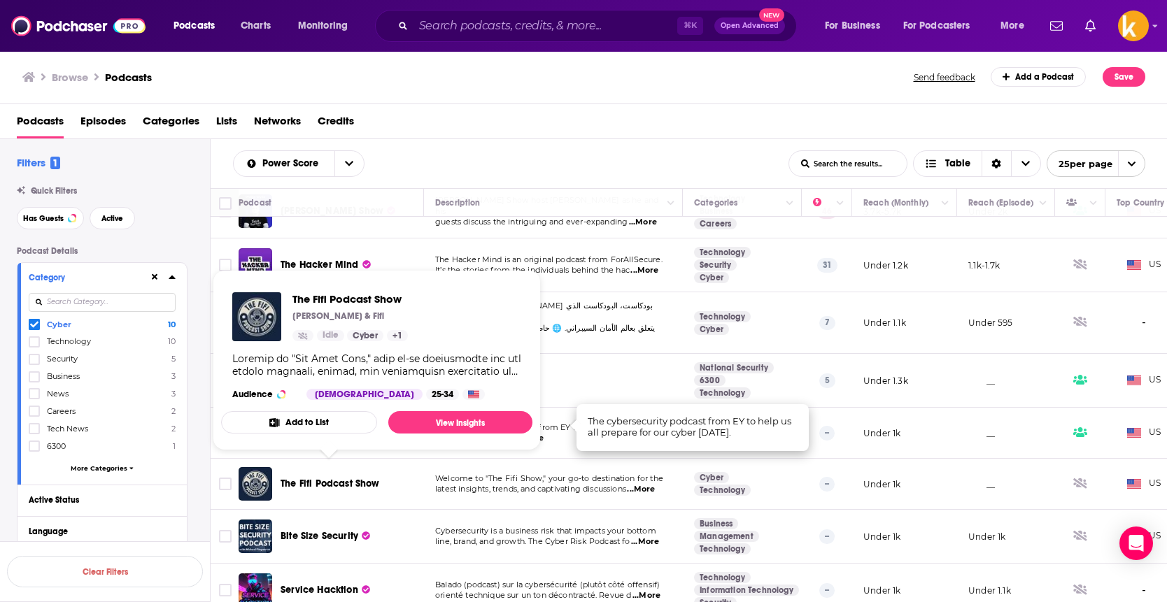
scroll to position [142, 0]
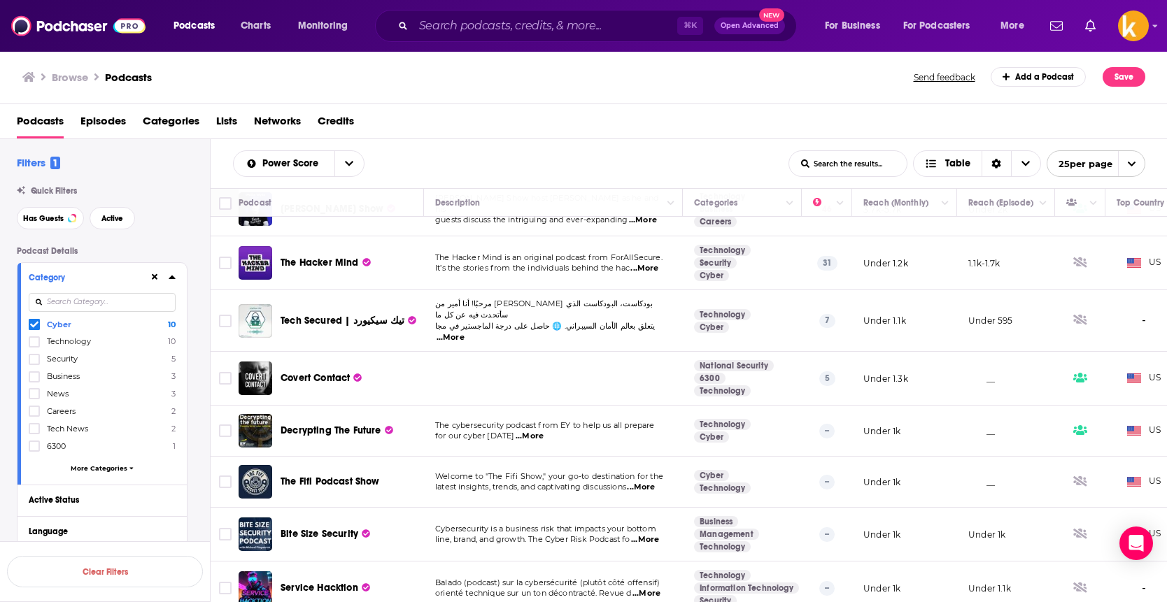
click at [585, 366] on td at bounding box center [553, 379] width 259 height 54
drag, startPoint x: 492, startPoint y: 257, endPoint x: 588, endPoint y: 260, distance: 96.6
click at [588, 260] on span "The Hacker Mind is an original podcast from ForAllSecure." at bounding box center [548, 258] width 227 height 10
click at [663, 264] on p "It’s the stories from the individuals behind the hac ...More" at bounding box center [553, 268] width 236 height 11
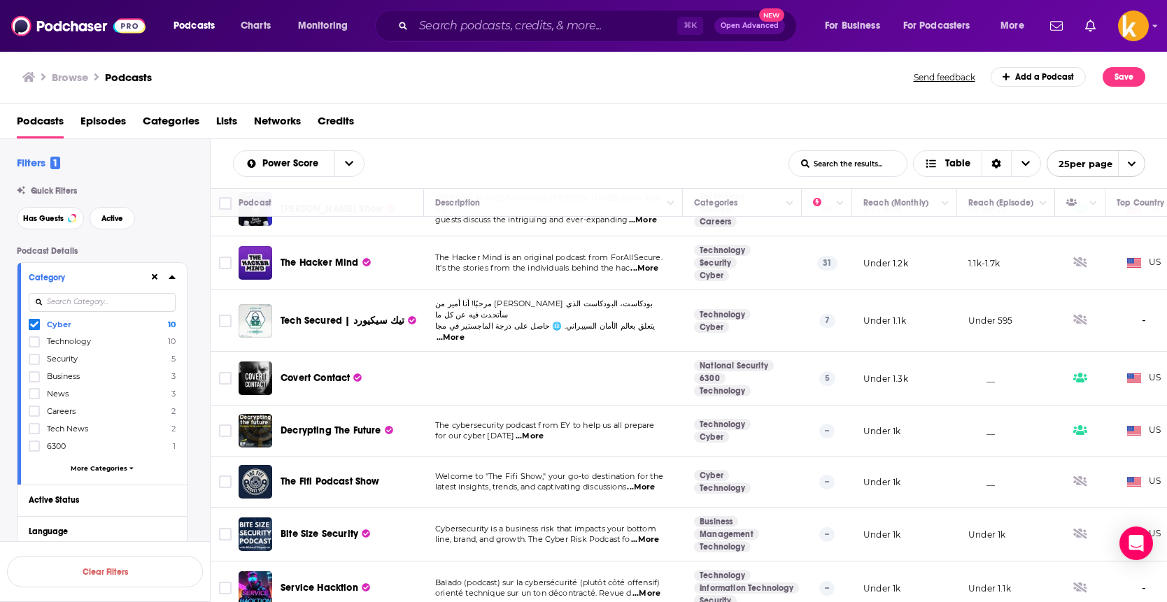
click at [655, 267] on span "...More" at bounding box center [644, 268] width 28 height 11
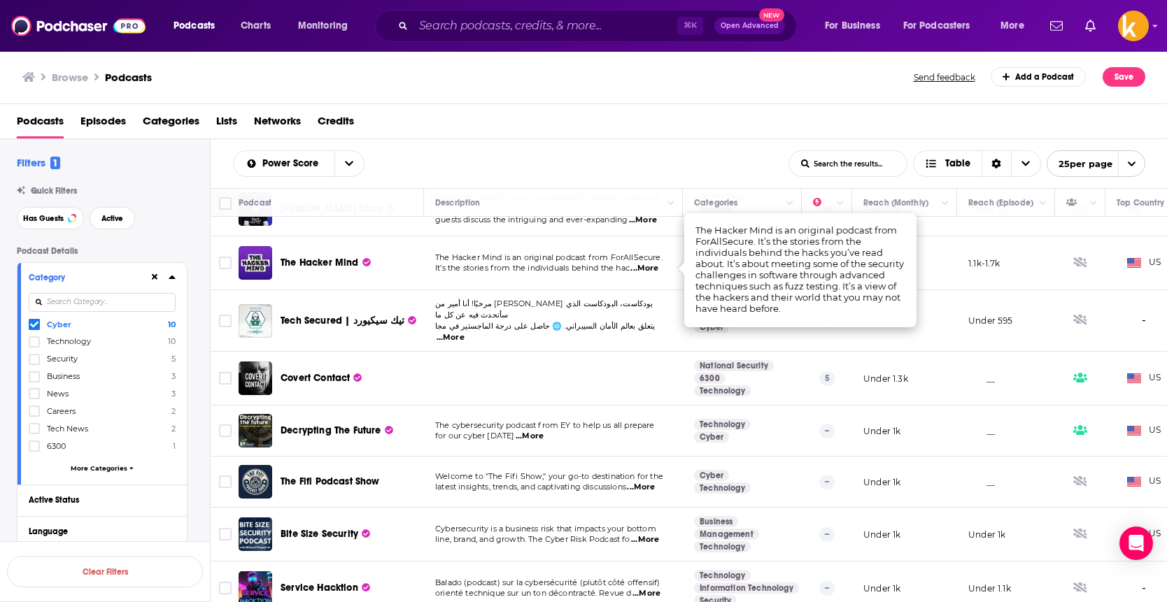
click at [500, 280] on td "The Hacker Mind is an original podcast from ForAllSecure. It’s the stories from…" at bounding box center [553, 263] width 259 height 54
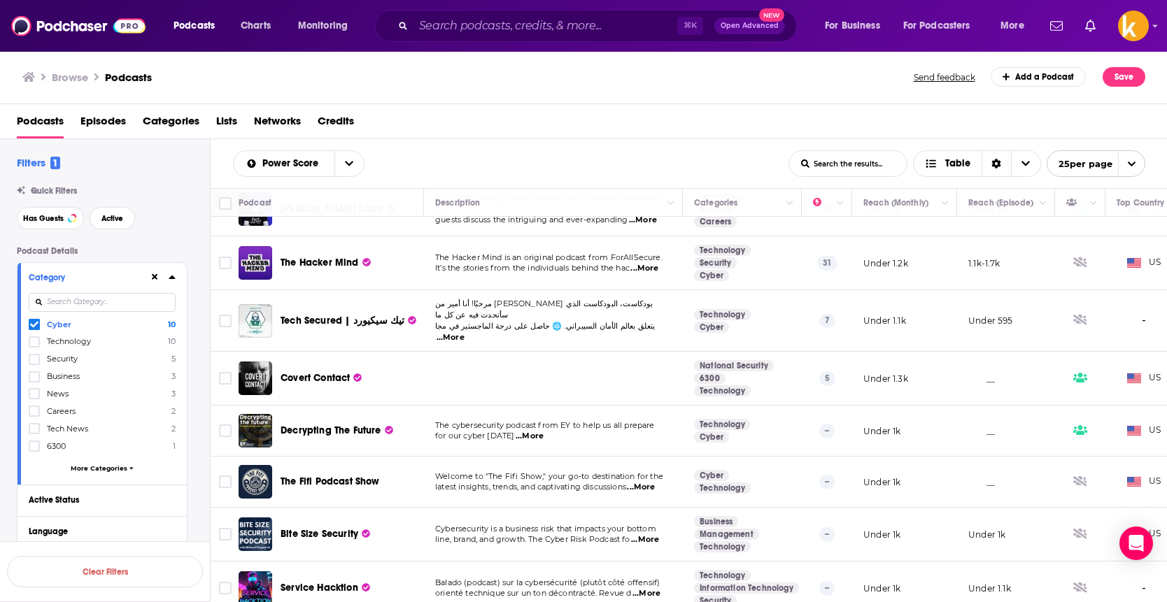
scroll to position [0, 0]
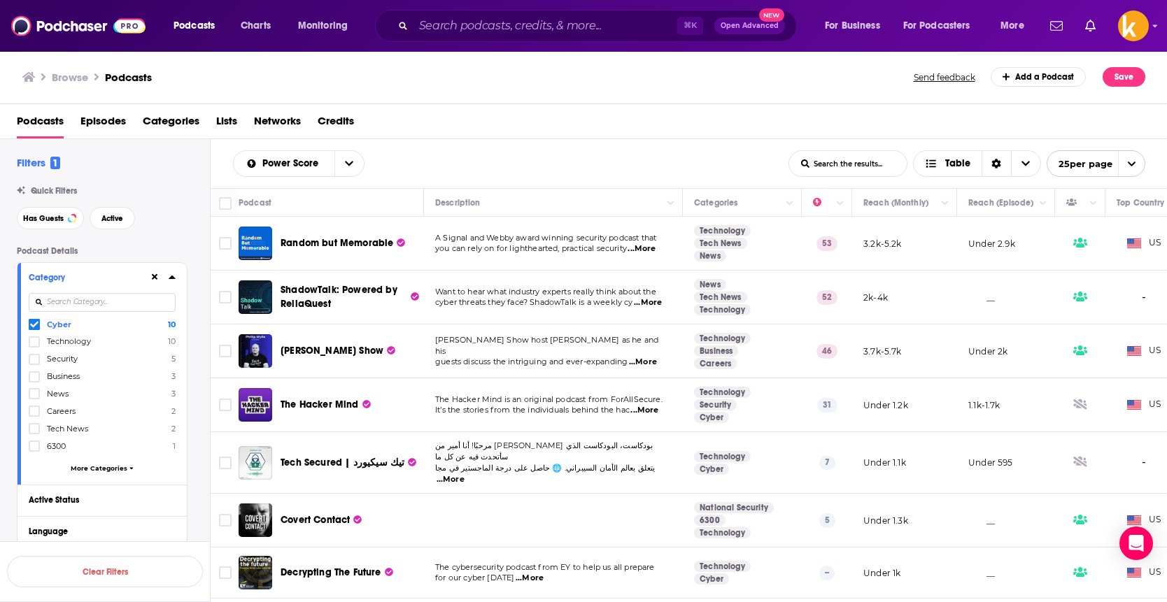
click at [483, 350] on p "[PERSON_NAME] Show host [PERSON_NAME] as he and his" at bounding box center [553, 346] width 236 height 22
click at [651, 357] on span "...More" at bounding box center [643, 362] width 28 height 11
click at [344, 348] on span "[PERSON_NAME] Show" at bounding box center [331, 351] width 103 height 12
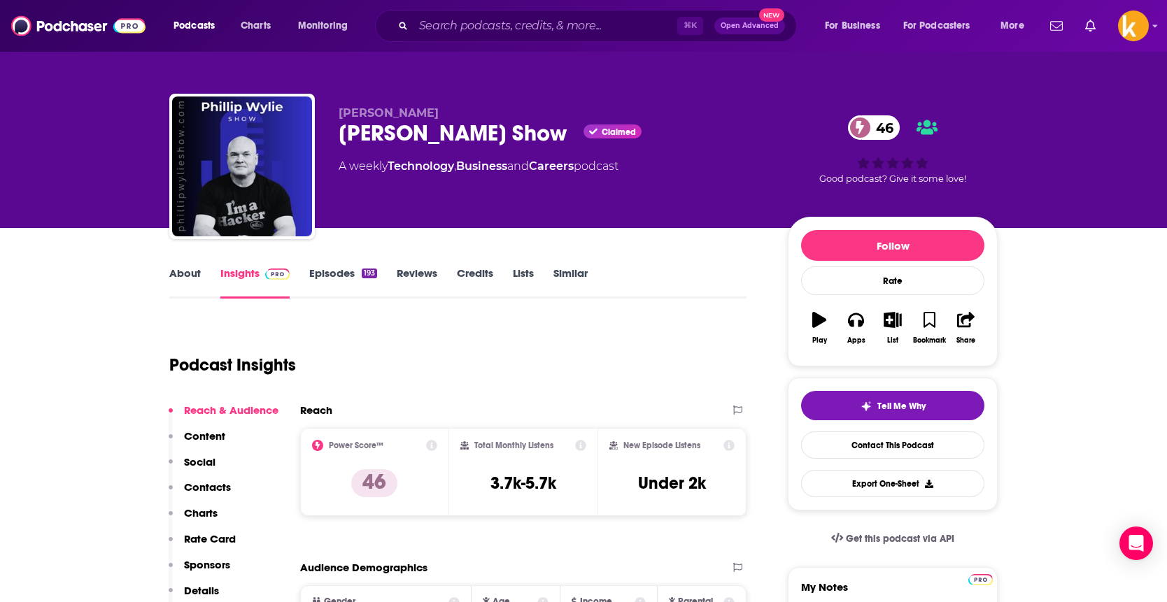
click at [223, 436] on p "Content" at bounding box center [204, 435] width 41 height 13
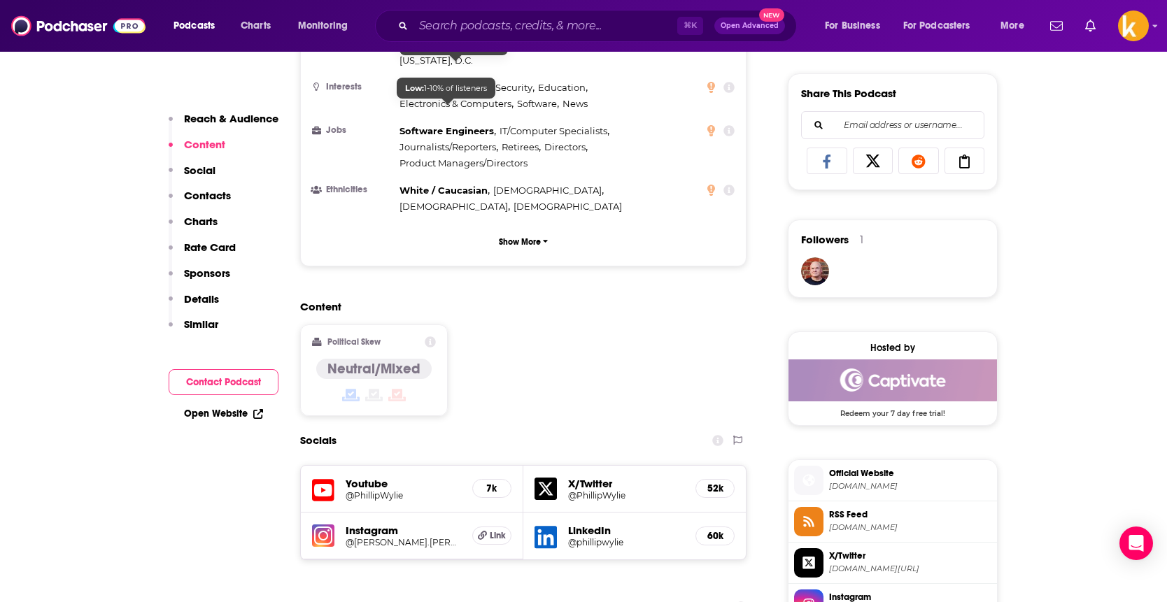
scroll to position [907, 0]
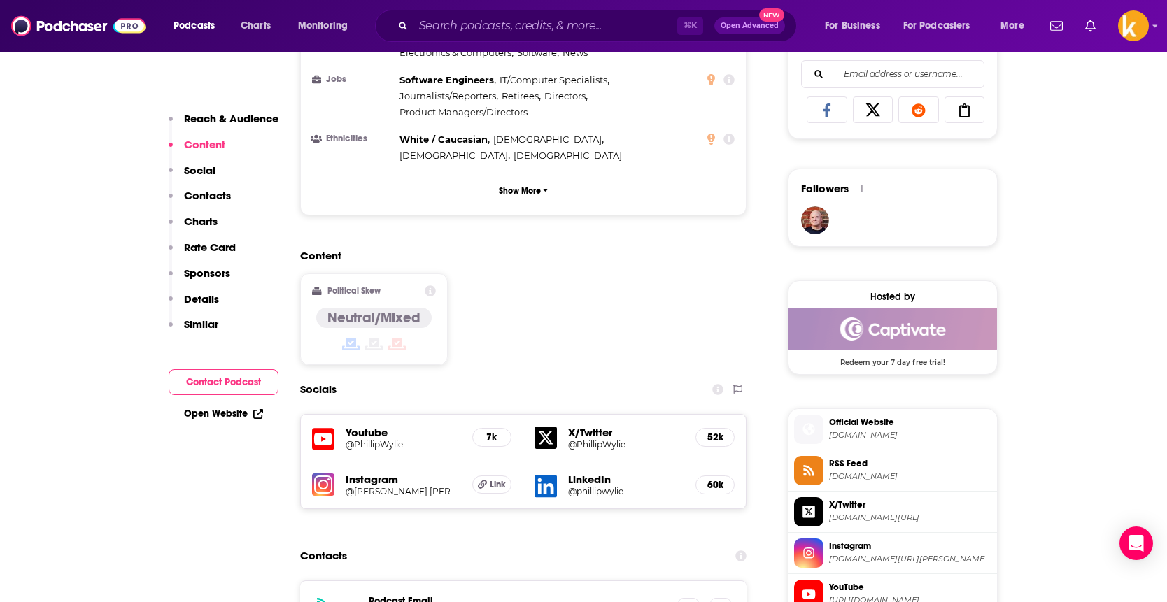
click at [206, 303] on p "Details" at bounding box center [201, 298] width 35 height 13
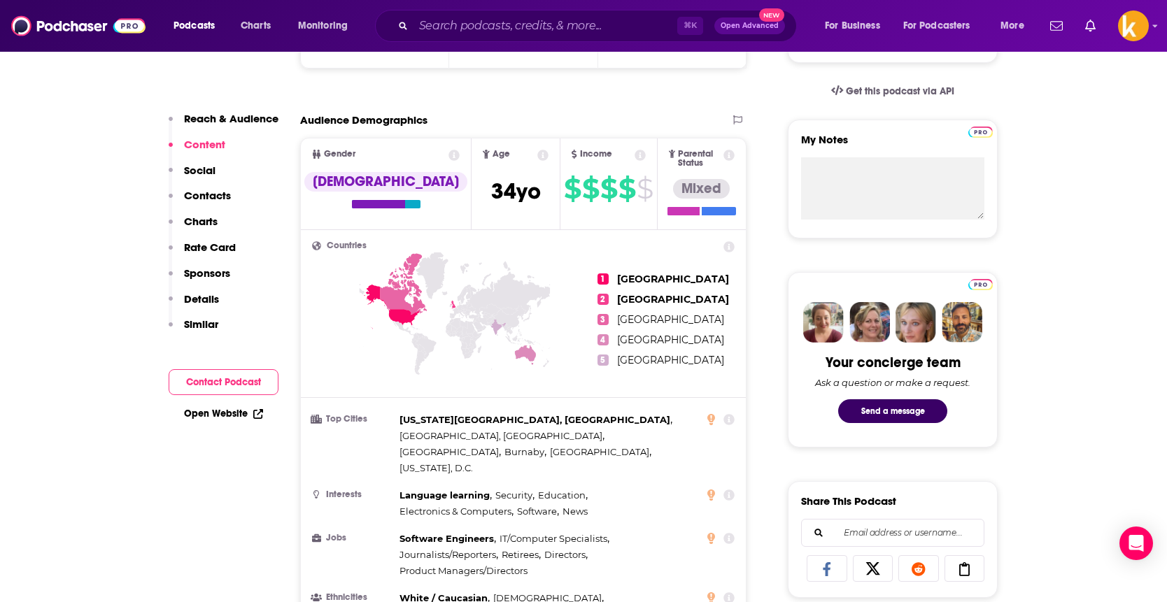
scroll to position [0, 0]
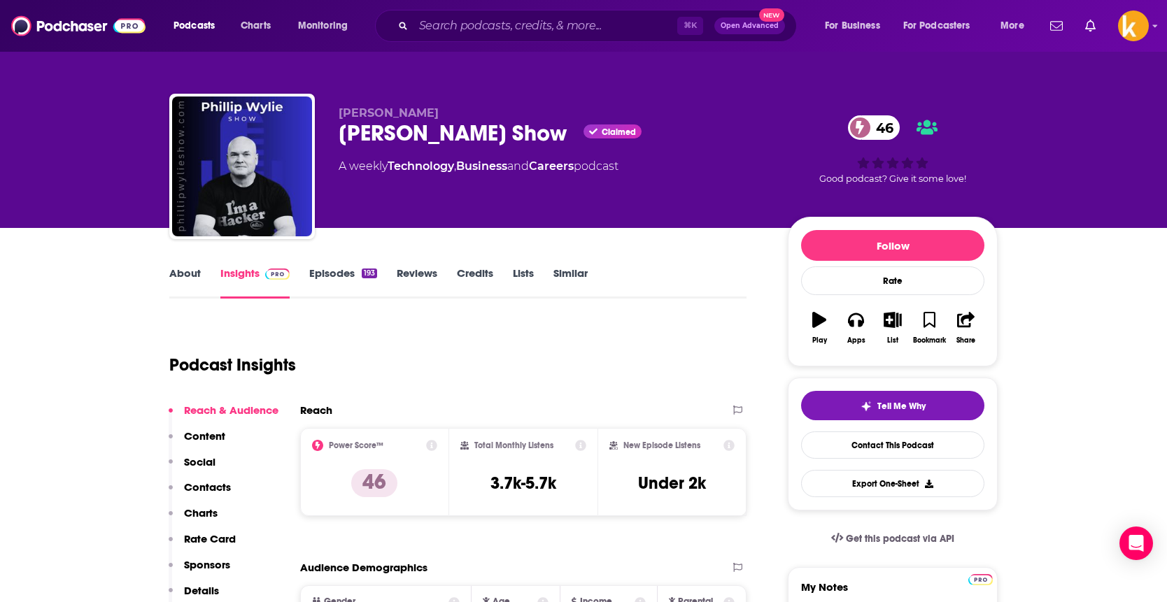
drag, startPoint x: 363, startPoint y: 130, endPoint x: 339, endPoint y: 135, distance: 24.3
click at [363, 131] on div "[PERSON_NAME] Show Claimed 46" at bounding box center [552, 133] width 427 height 27
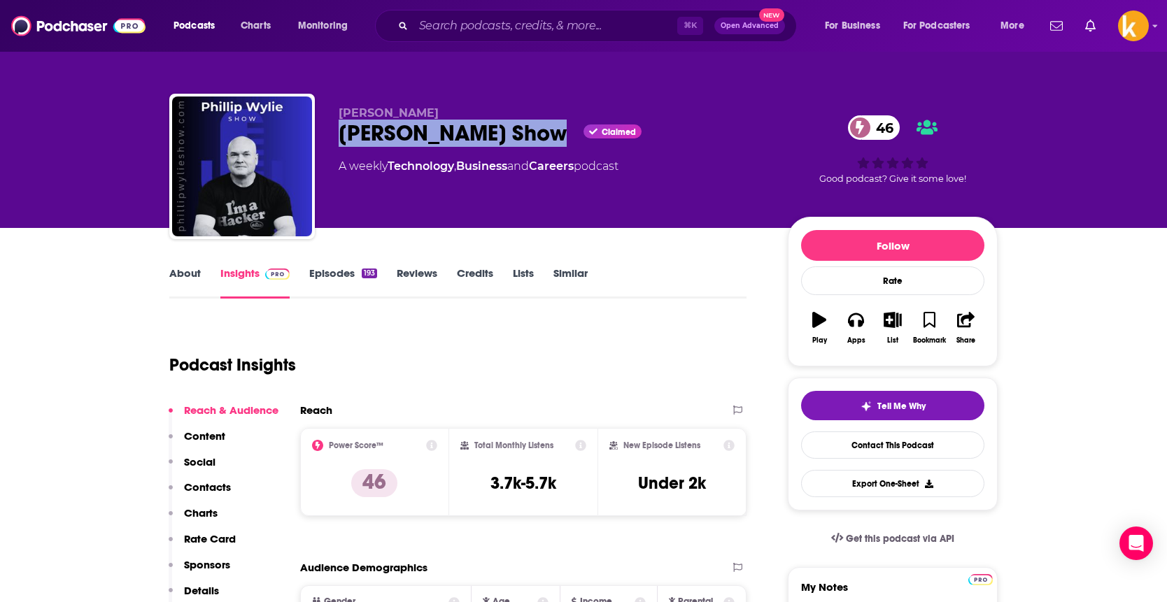
drag, startPoint x: 341, startPoint y: 132, endPoint x: 523, endPoint y: 134, distance: 181.9
click at [523, 134] on div "[PERSON_NAME] Show Claimed 46" at bounding box center [552, 133] width 427 height 27
copy h2 "[PERSON_NAME] Show"
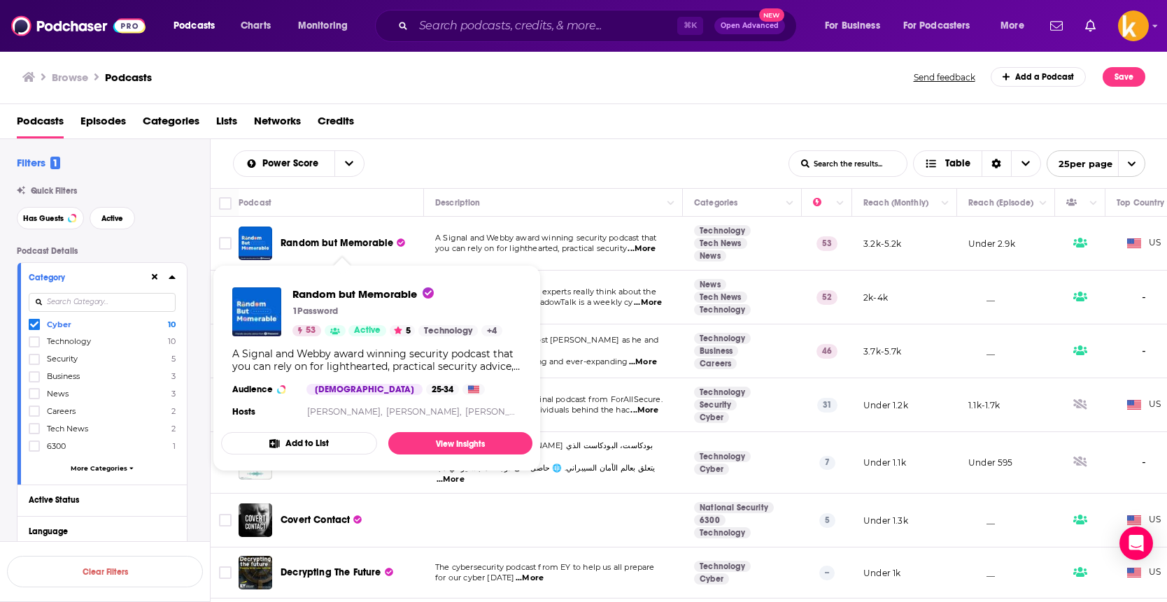
click at [352, 238] on span "Random but Memorable" at bounding box center [336, 243] width 113 height 12
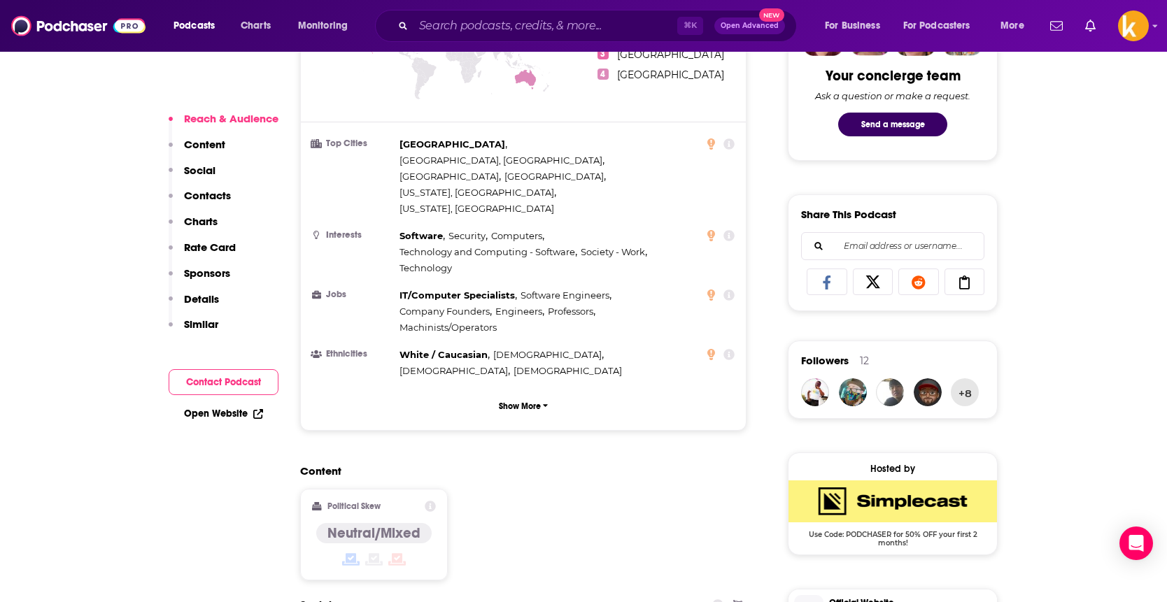
scroll to position [735, 0]
